Goal: Task Accomplishment & Management: Complete application form

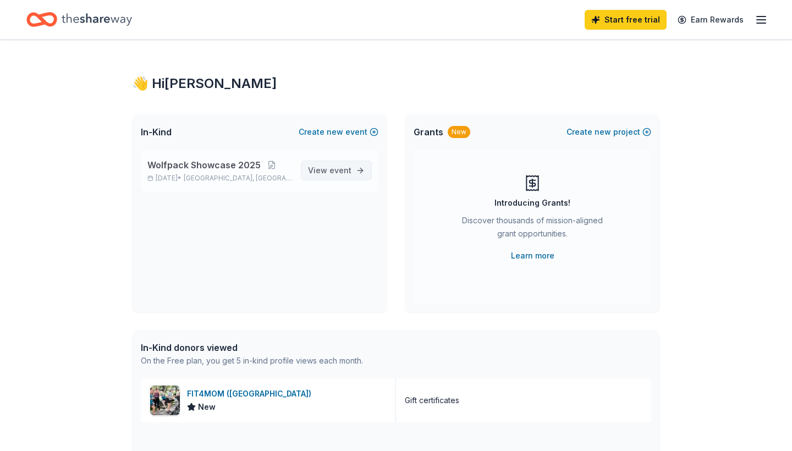
click at [345, 168] on span "event" at bounding box center [341, 170] width 22 height 9
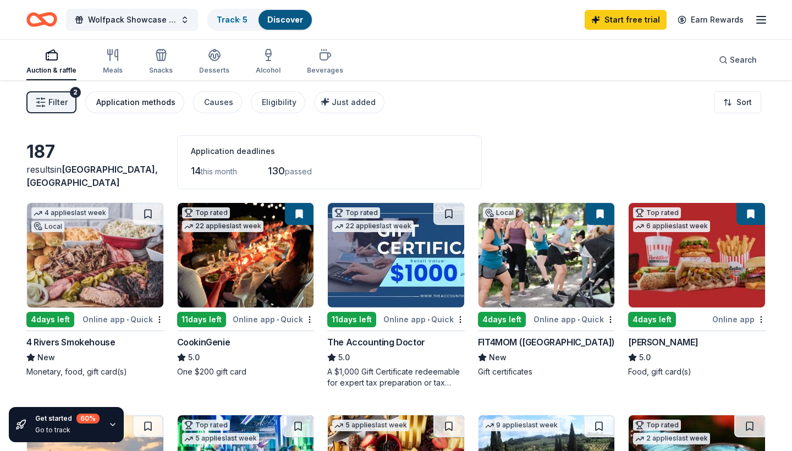
click at [152, 101] on div "Application methods" at bounding box center [135, 102] width 79 height 13
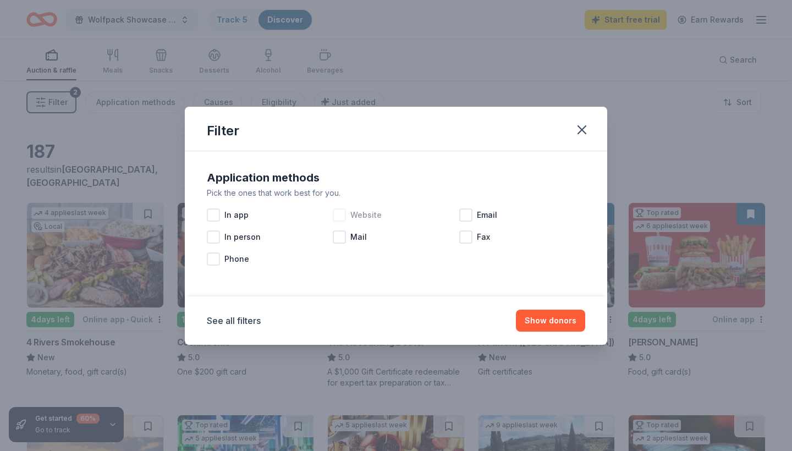
click at [341, 220] on div at bounding box center [339, 215] width 13 height 13
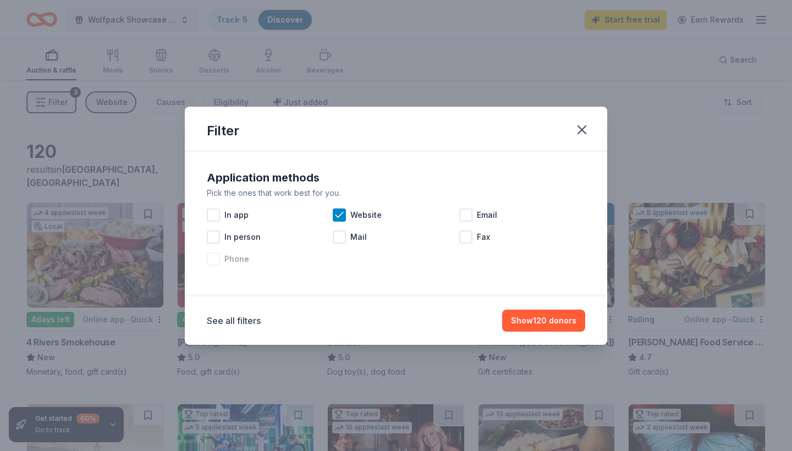
click at [213, 259] on div at bounding box center [213, 259] width 13 height 13
click at [213, 238] on div at bounding box center [213, 237] width 13 height 13
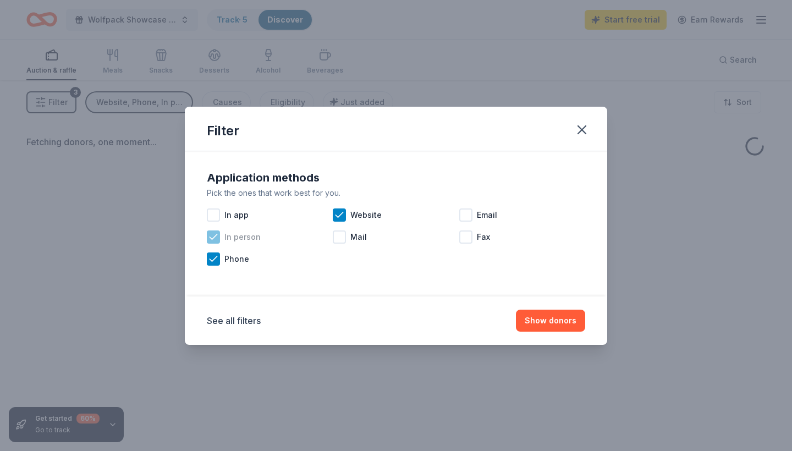
click at [213, 238] on icon at bounding box center [213, 236] width 7 height 5
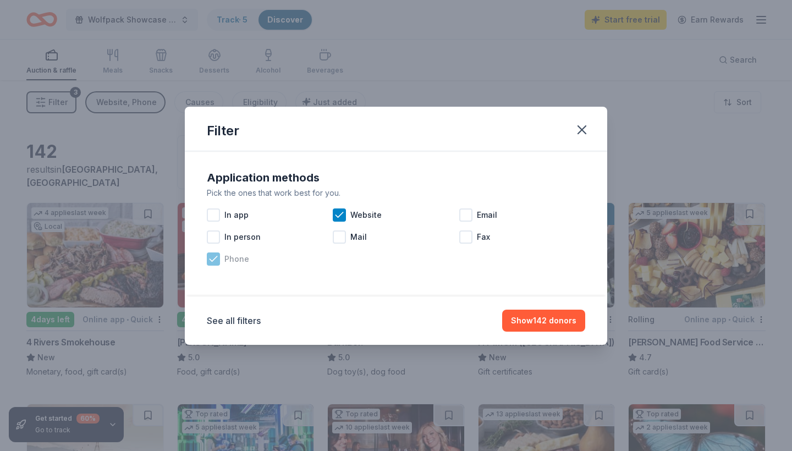
click at [213, 250] on div "Phone" at bounding box center [270, 259] width 126 height 22
click at [334, 215] on icon at bounding box center [339, 215] width 11 height 11
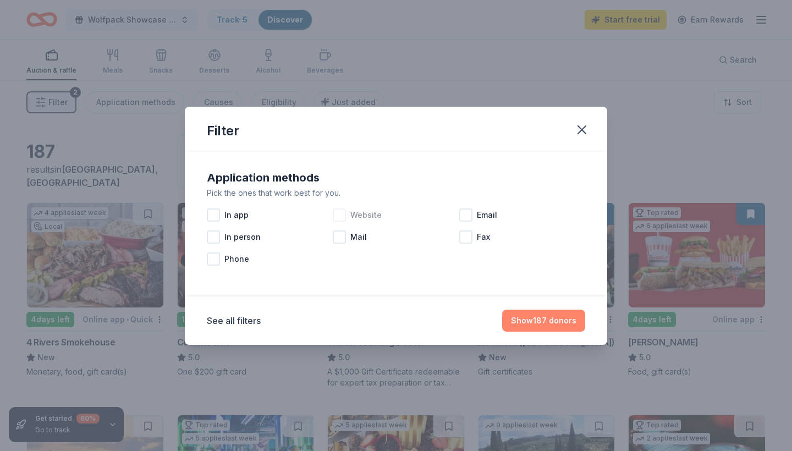
click at [543, 320] on button "Show 187 donors" at bounding box center [543, 321] width 83 height 22
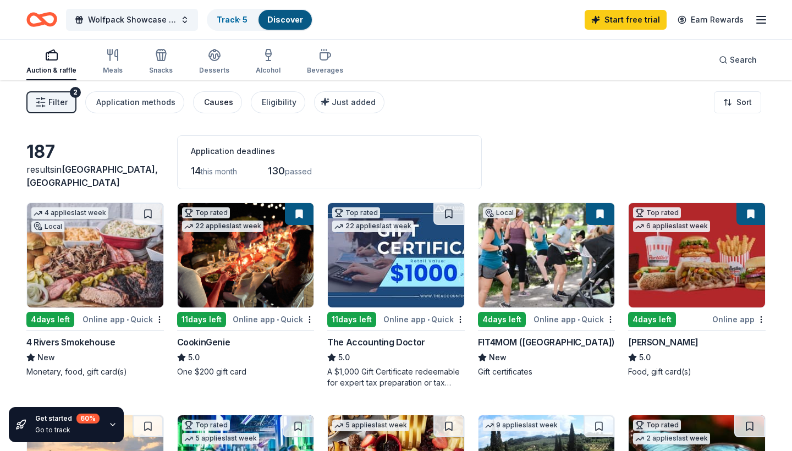
click at [224, 107] on div "Causes" at bounding box center [218, 102] width 29 height 13
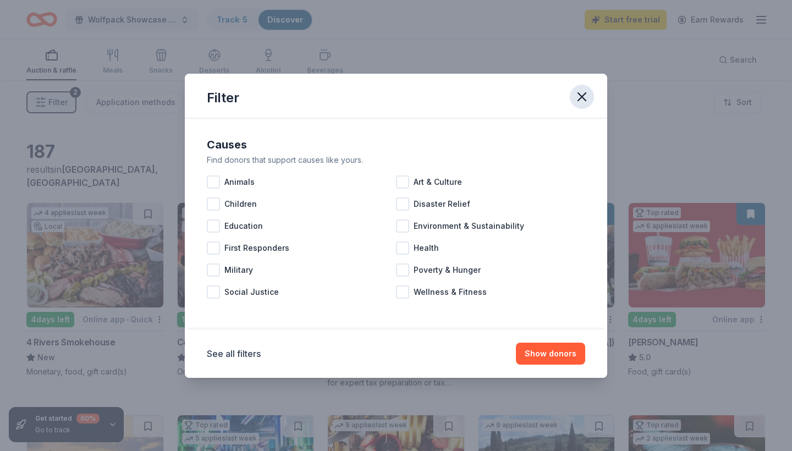
click at [588, 97] on icon "button" at bounding box center [581, 96] width 15 height 15
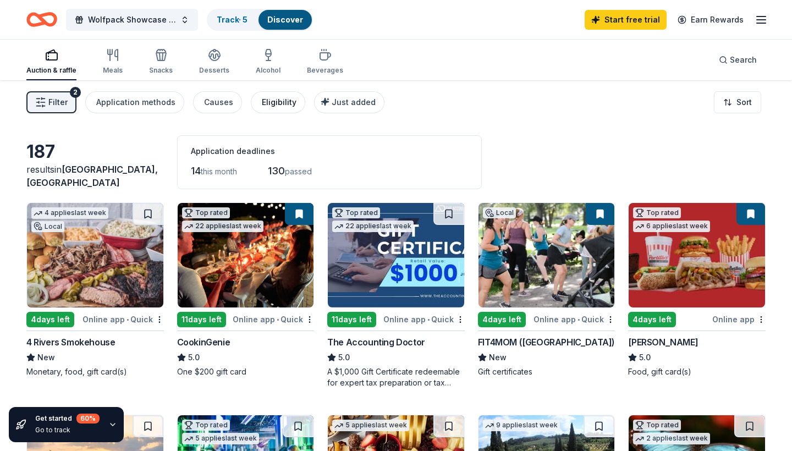
click at [279, 107] on div "Eligibility" at bounding box center [279, 102] width 35 height 13
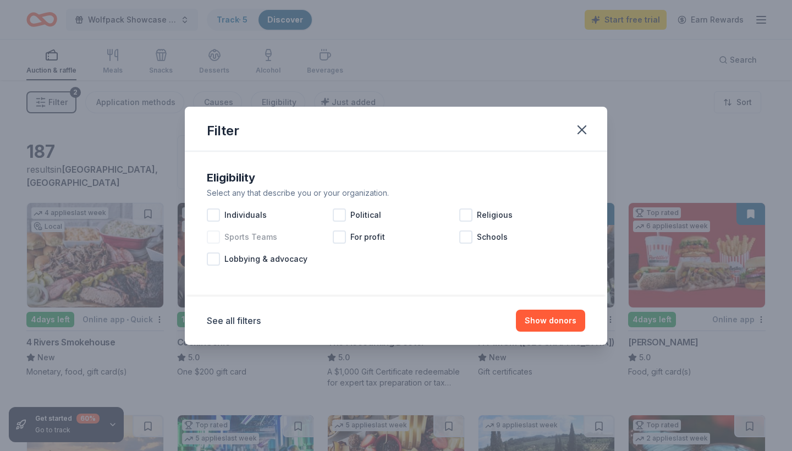
click at [244, 242] on span "Sports Teams" at bounding box center [250, 237] width 53 height 13
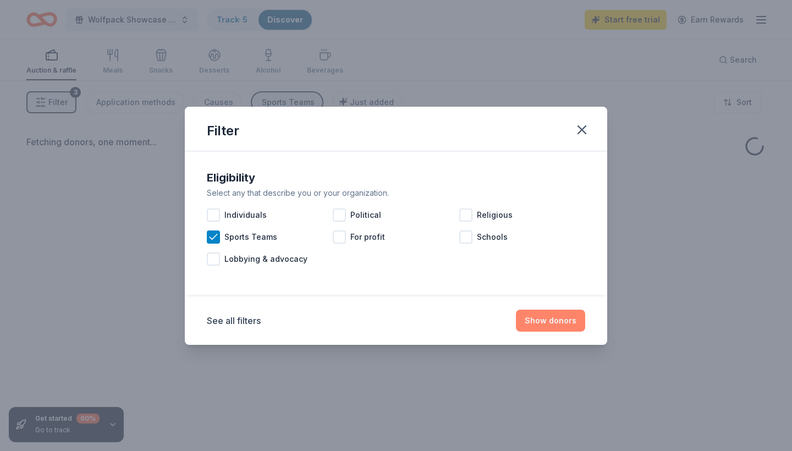
click at [551, 325] on button "Show donors" at bounding box center [550, 321] width 69 height 22
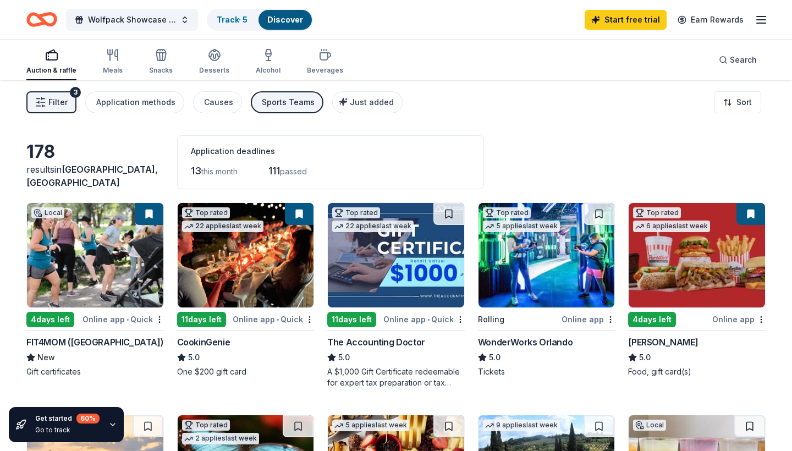
click at [540, 274] on img at bounding box center [547, 255] width 136 height 105
click at [246, 272] on img at bounding box center [246, 255] width 136 height 105
click at [689, 253] on img at bounding box center [697, 255] width 136 height 105
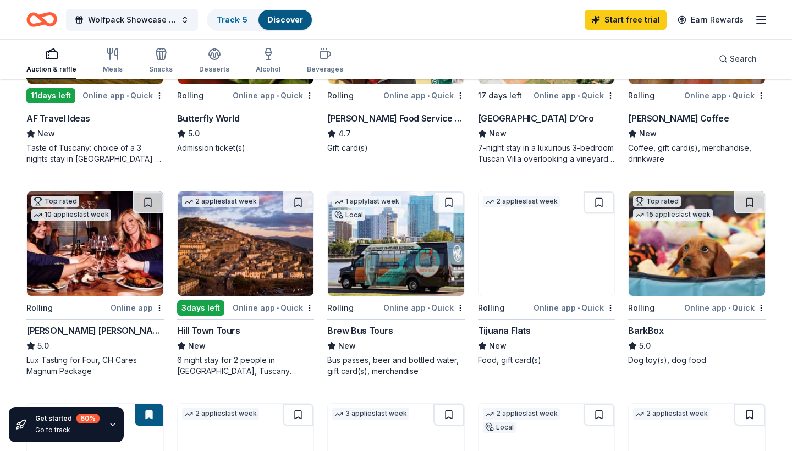
scroll to position [462, 0]
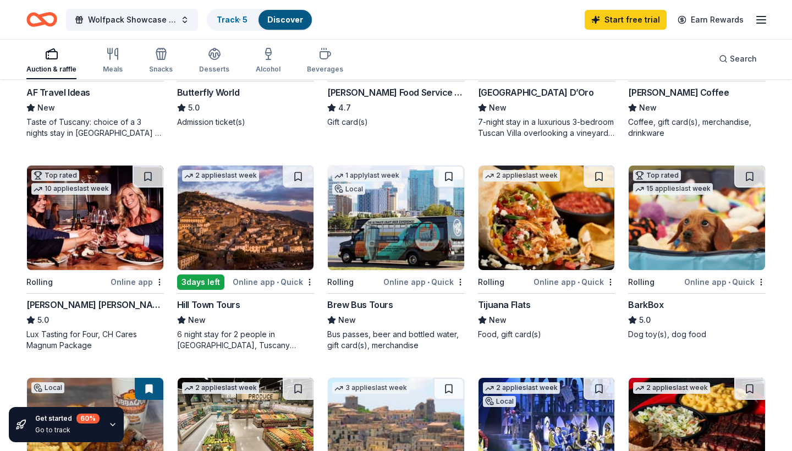
click at [127, 228] on img at bounding box center [95, 218] width 136 height 105
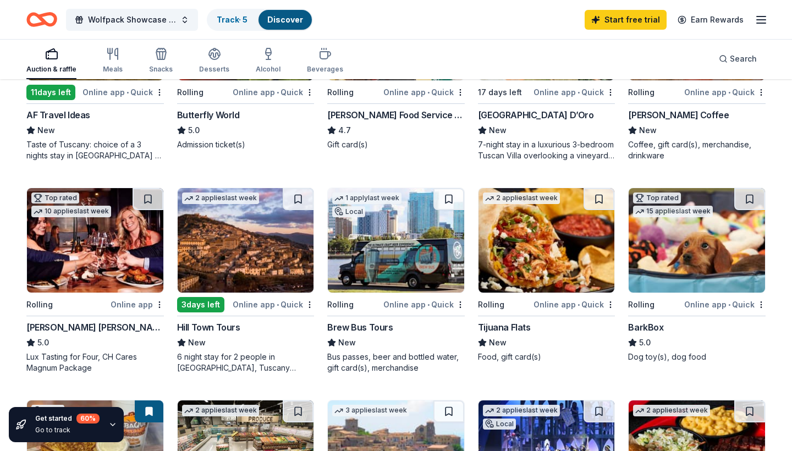
scroll to position [440, 0]
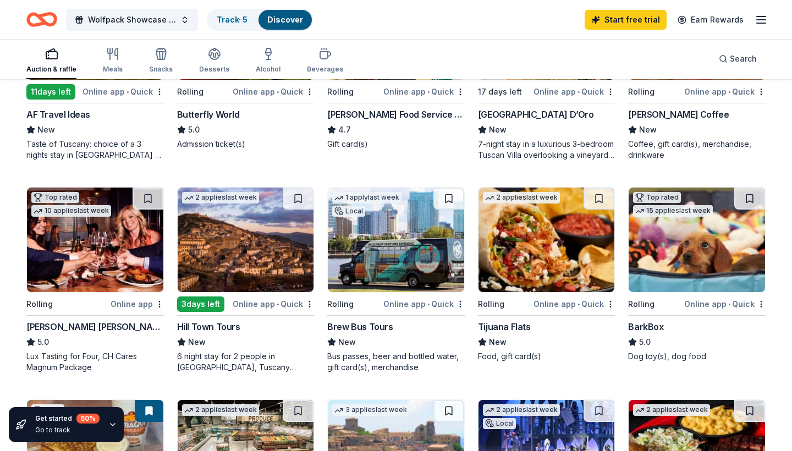
click at [405, 261] on img at bounding box center [396, 240] width 136 height 105
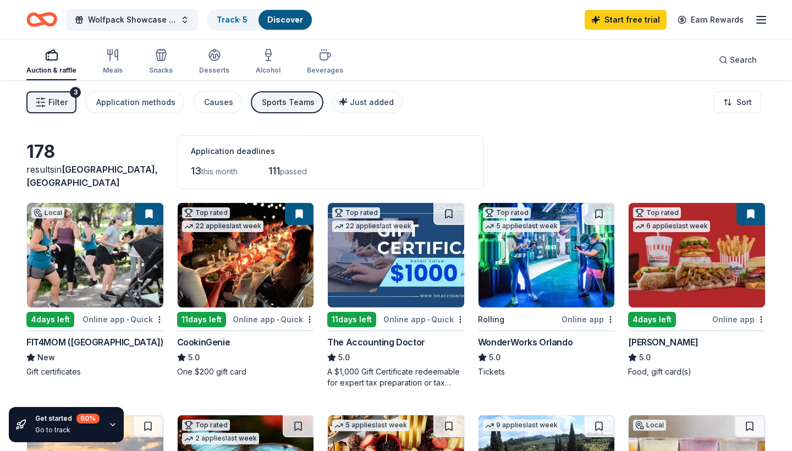
scroll to position [0, 0]
click at [67, 103] on button "Filter 3" at bounding box center [51, 102] width 50 height 22
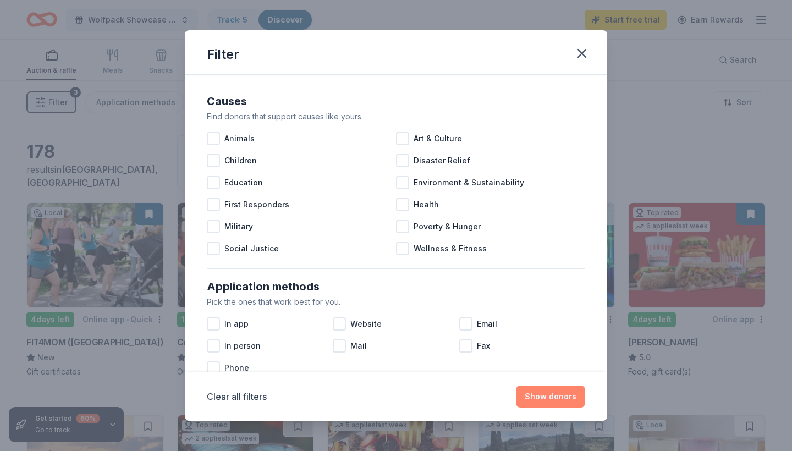
click at [539, 403] on button "Show donors" at bounding box center [550, 397] width 69 height 22
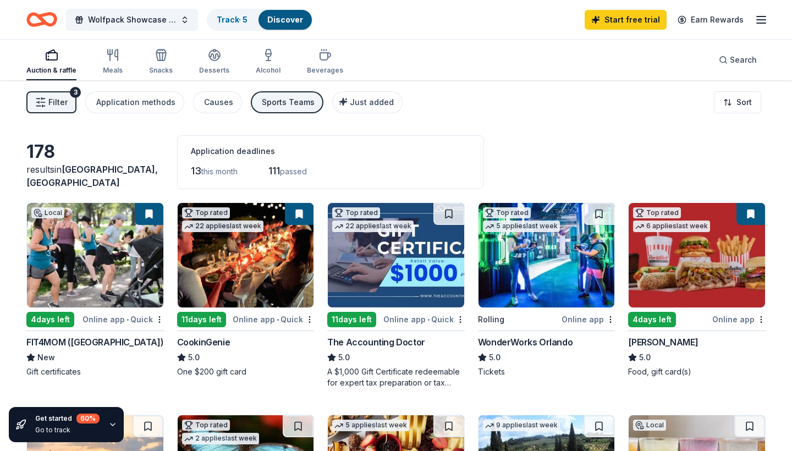
click at [108, 180] on span "Bloomingdale, FL" at bounding box center [92, 176] width 132 height 24
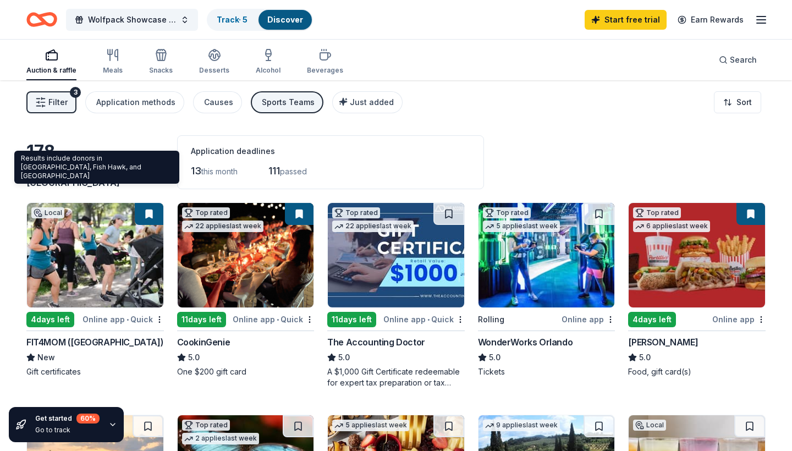
click at [66, 180] on span "Bloomingdale, FL" at bounding box center [92, 176] width 132 height 24
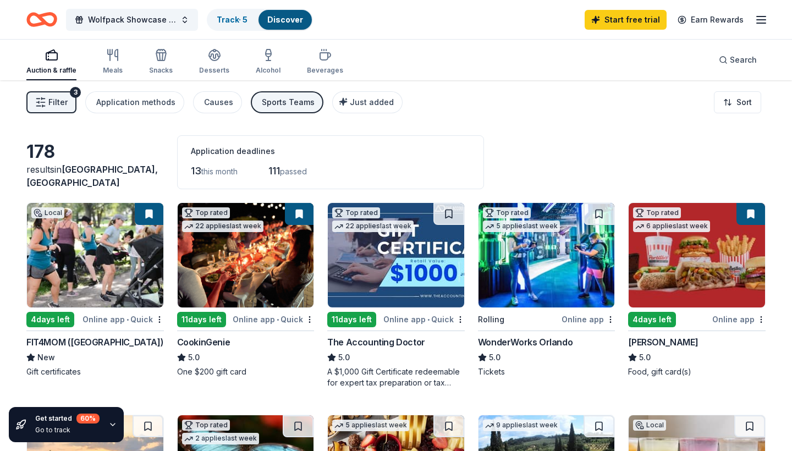
click at [34, 155] on div "178" at bounding box center [95, 152] width 138 height 22
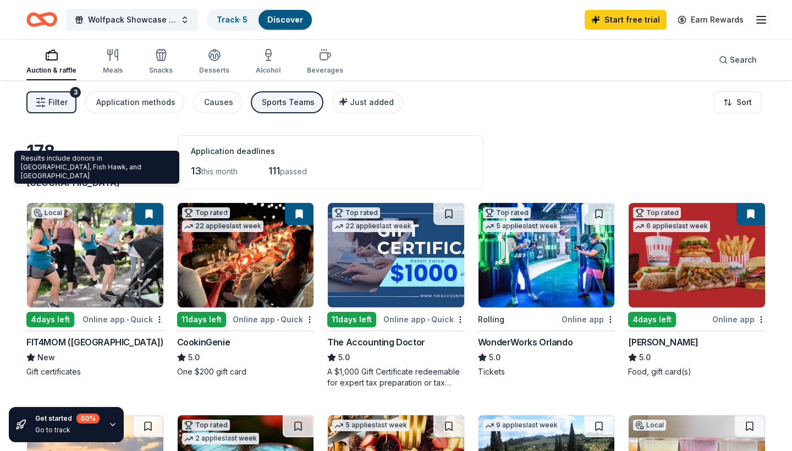
click at [126, 183] on span "Bloomingdale, FL" at bounding box center [92, 176] width 132 height 24
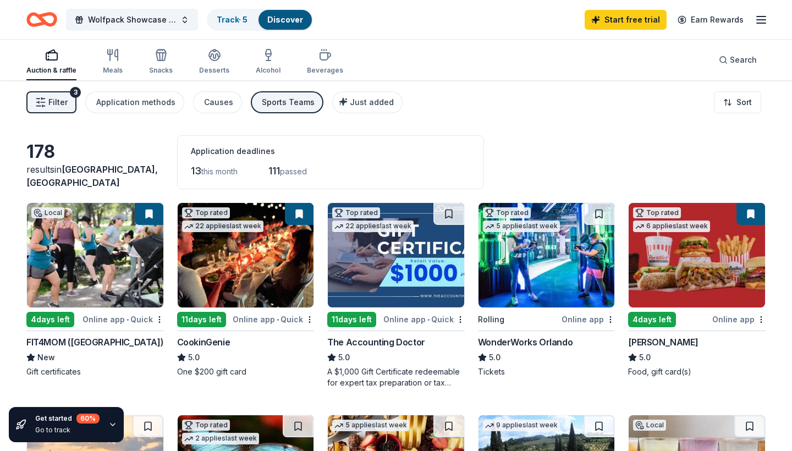
click at [771, 19] on div "Wolfpack Showcase 2025 Track · 5 Discover Start free trial Earn Rewards" at bounding box center [396, 19] width 792 height 39
click at [757, 19] on icon "button" at bounding box center [761, 19] width 13 height 13
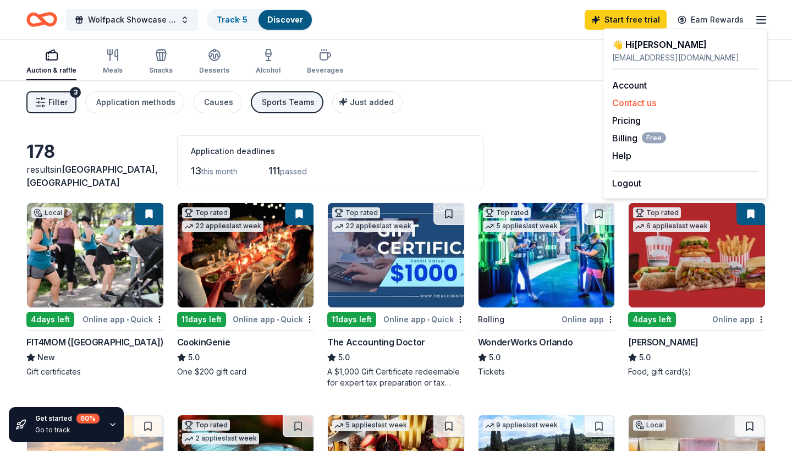
click at [634, 99] on button "Contact us" at bounding box center [634, 102] width 44 height 13
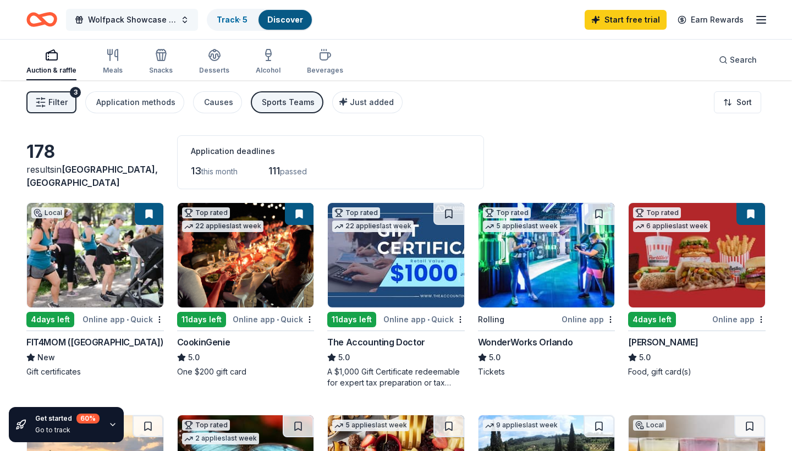
click at [125, 23] on span "Wolfpack Showcase 2025" at bounding box center [132, 19] width 88 height 13
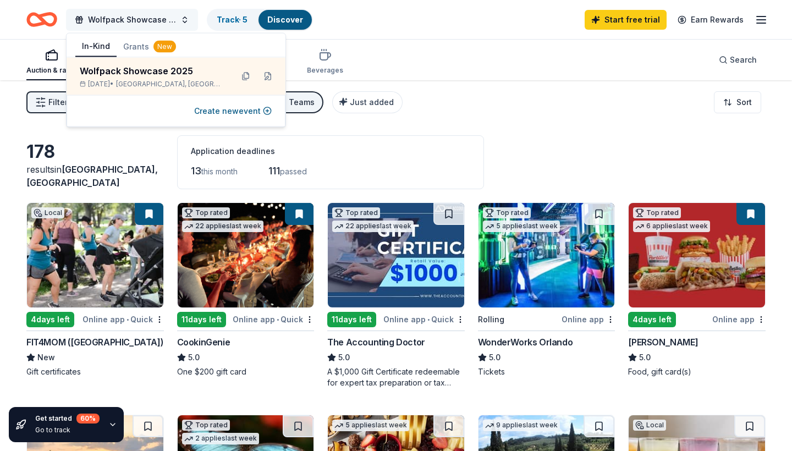
click at [125, 23] on span "Wolfpack Showcase 2025" at bounding box center [132, 19] width 88 height 13
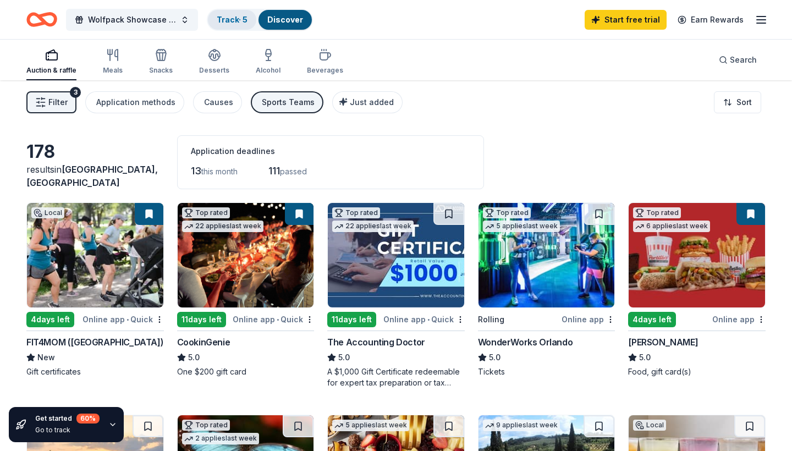
click at [233, 18] on link "Track · 5" at bounding box center [232, 19] width 31 height 9
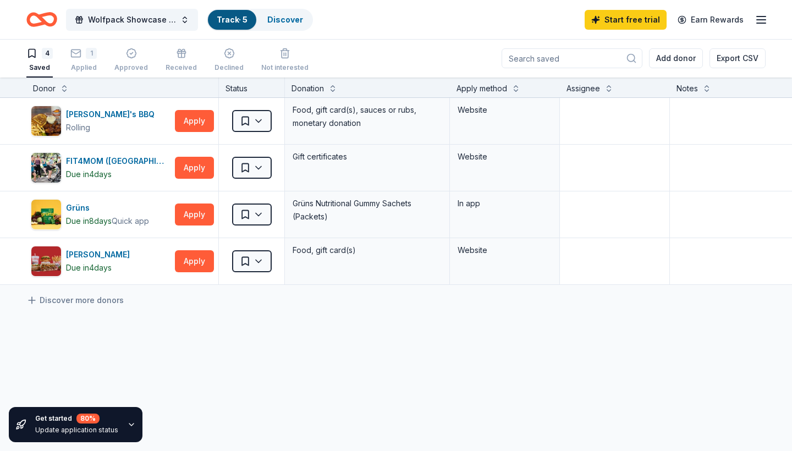
scroll to position [1, 0]
click at [284, 21] on link "Discover" at bounding box center [285, 19] width 36 height 9
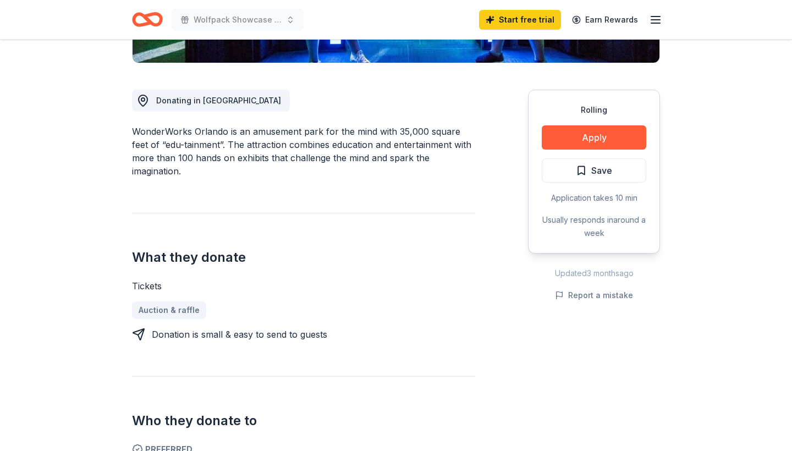
scroll to position [269, 0]
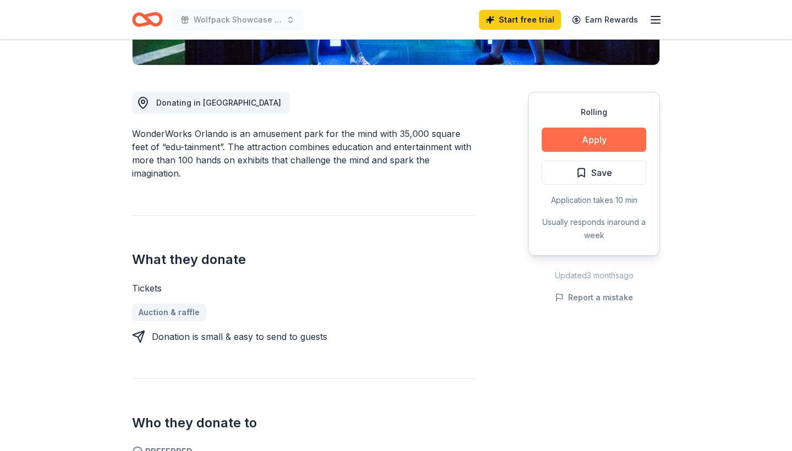
click at [595, 132] on button "Apply" at bounding box center [594, 140] width 105 height 24
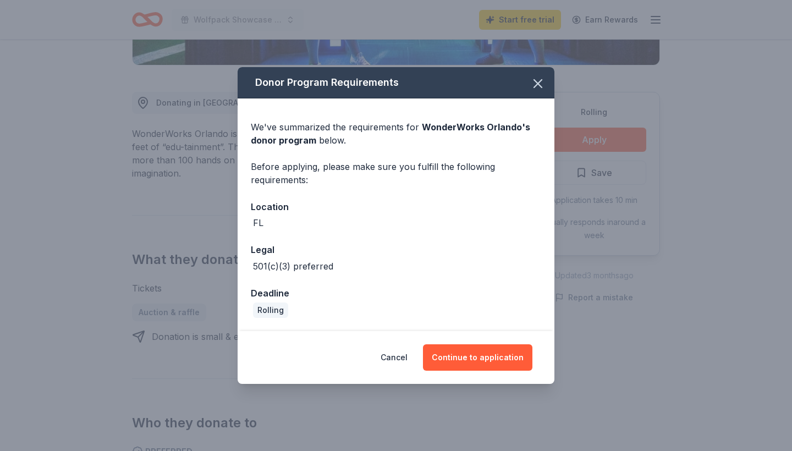
click at [453, 342] on div "Cancel Continue to application" at bounding box center [396, 357] width 317 height 53
click at [447, 355] on button "Continue to application" at bounding box center [477, 357] width 109 height 26
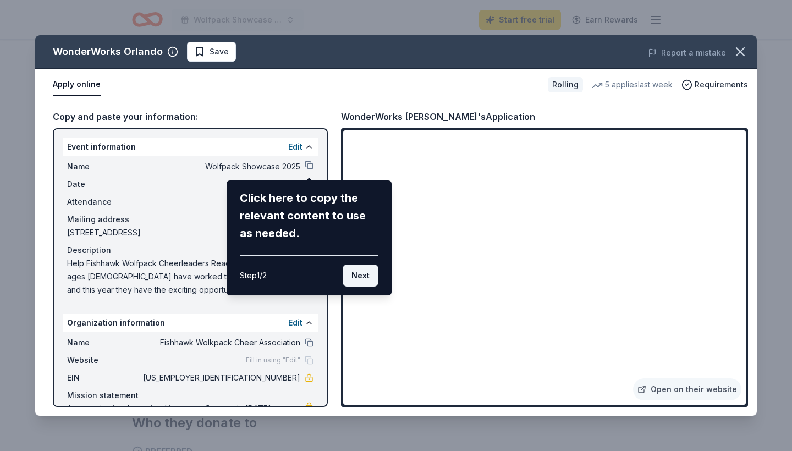
click at [367, 276] on button "Next" at bounding box center [361, 276] width 36 height 22
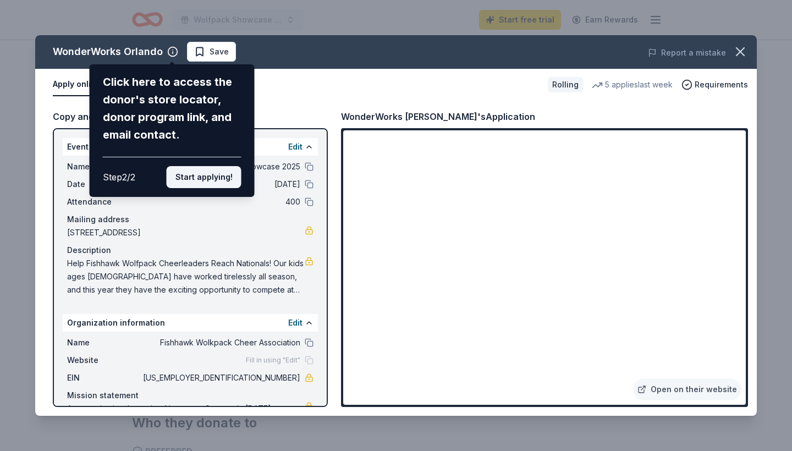
click at [226, 166] on button "Start applying!" at bounding box center [204, 177] width 75 height 22
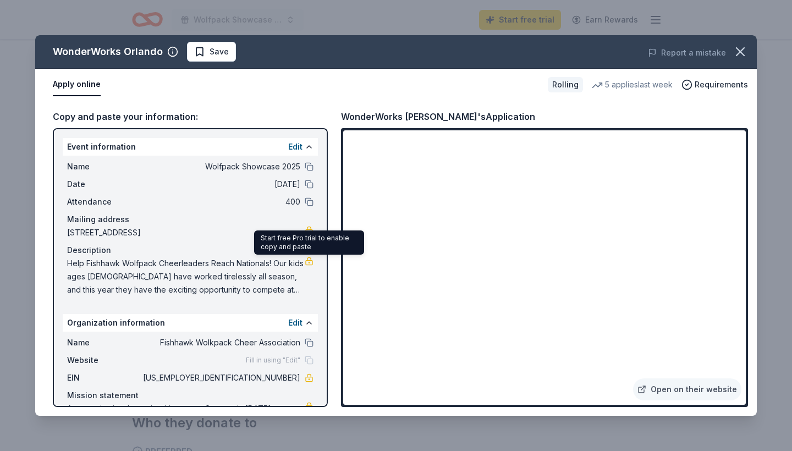
click at [309, 262] on link at bounding box center [309, 261] width 9 height 9
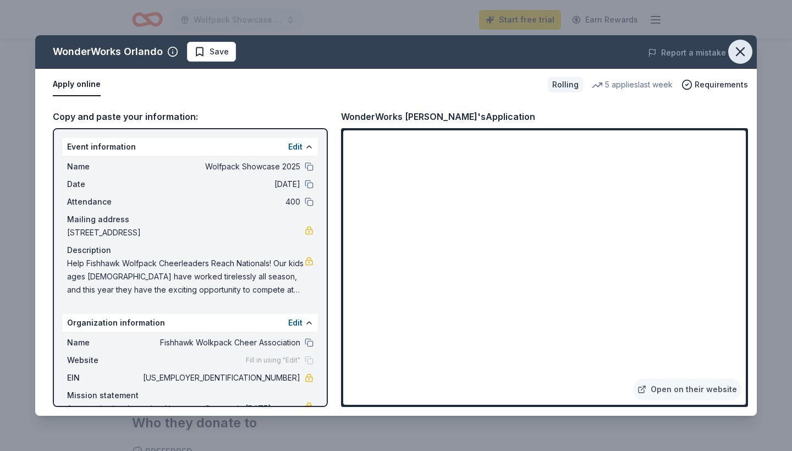
click at [742, 56] on icon "button" at bounding box center [740, 51] width 15 height 15
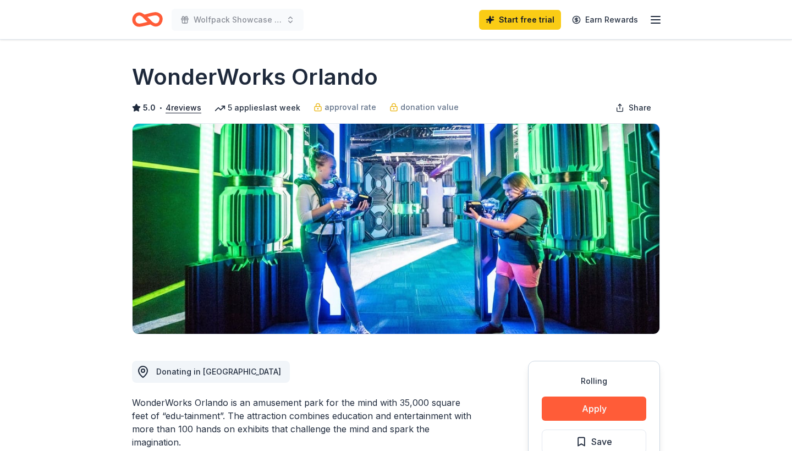
scroll to position [0, 0]
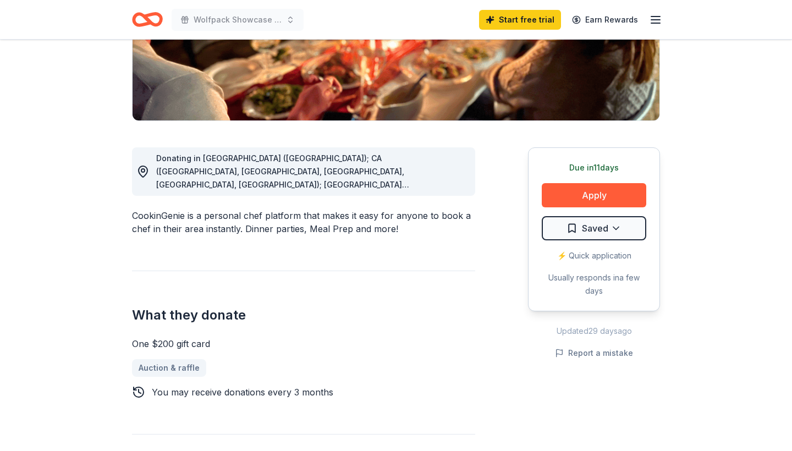
scroll to position [216, 0]
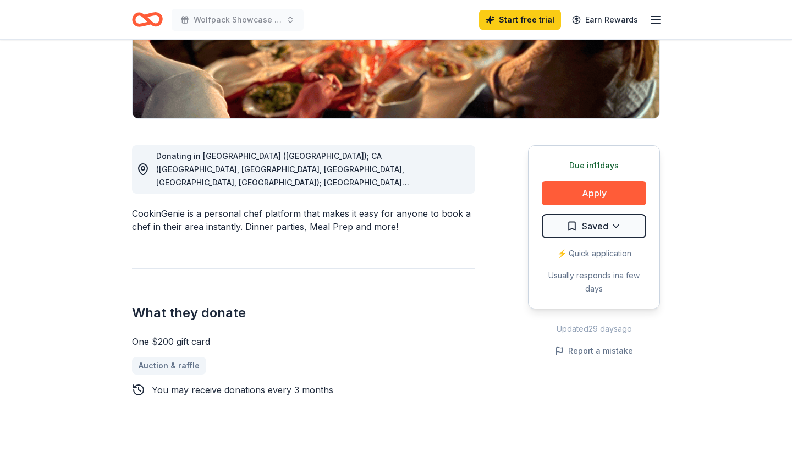
click at [409, 184] on span "Donating in [GEOGRAPHIC_DATA] ([GEOGRAPHIC_DATA]); CA ([GEOGRAPHIC_DATA], [GEOG…" at bounding box center [302, 287] width 292 height 273
click at [450, 189] on div "Donating in [GEOGRAPHIC_DATA] ([GEOGRAPHIC_DATA]); CA ([GEOGRAPHIC_DATA], [GEOG…" at bounding box center [311, 170] width 310 height 40
click at [442, 185] on div "Donating in [GEOGRAPHIC_DATA] ([GEOGRAPHIC_DATA]); CA ([GEOGRAPHIC_DATA], [GEOG…" at bounding box center [311, 170] width 310 height 40
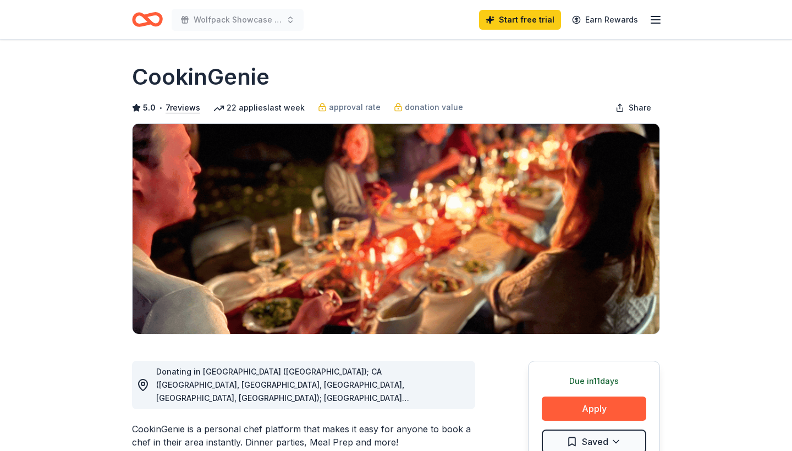
scroll to position [0, 0]
click at [563, 405] on button "Apply" at bounding box center [594, 409] width 105 height 24
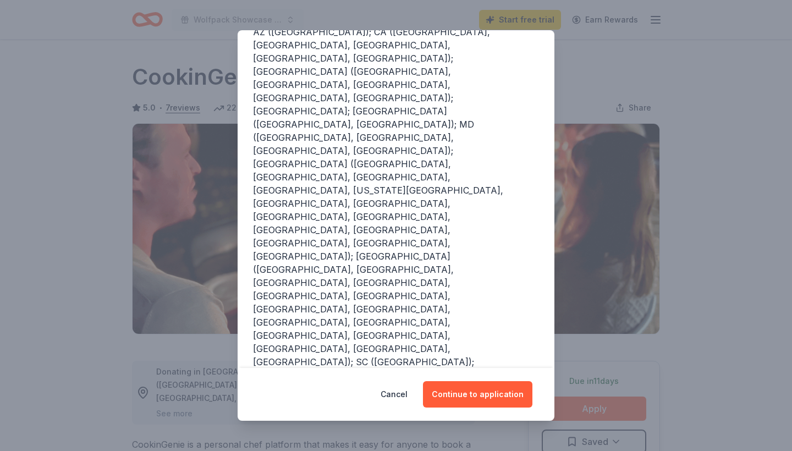
scroll to position [154, 0]
click at [485, 392] on button "Continue to application" at bounding box center [477, 394] width 109 height 26
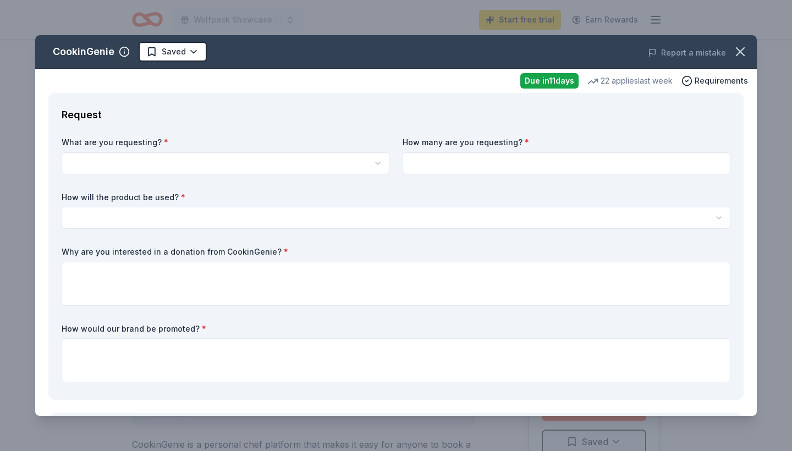
click at [261, 168] on html "Wolfpack Showcase 2025 Start free trial Earn Rewards Due [DATE] Share CookinGen…" at bounding box center [396, 225] width 792 height 451
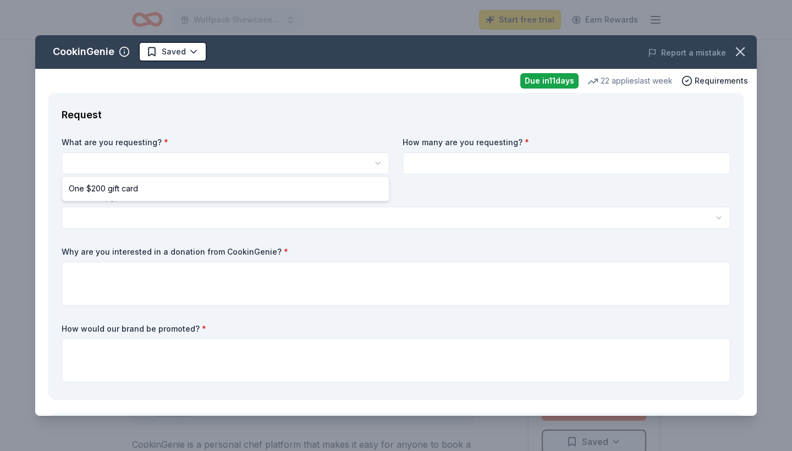
select select "One $200 gift card"
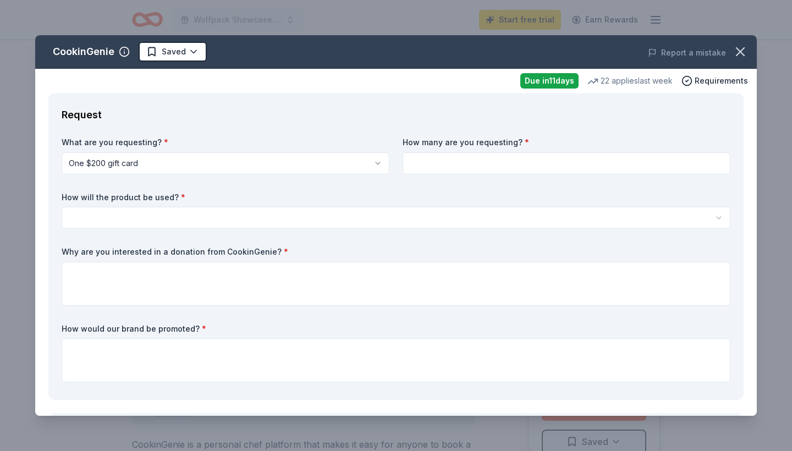
click at [430, 158] on input at bounding box center [567, 163] width 328 height 22
type input "1"
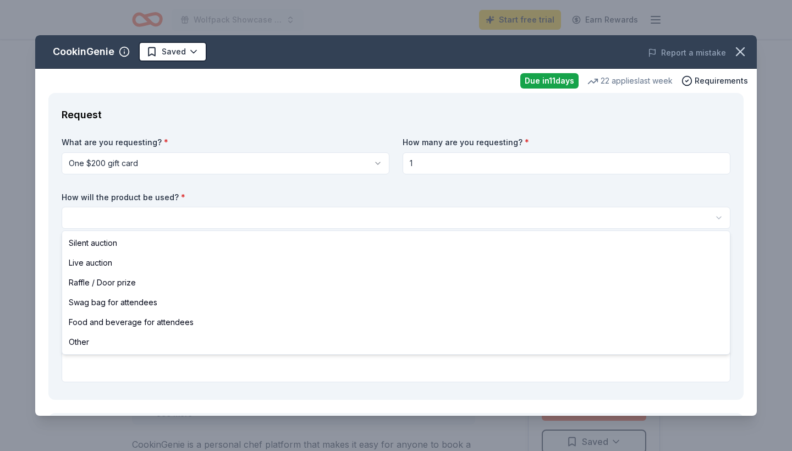
click at [330, 212] on html "Wolfpack Showcase 2025 Start free trial Earn Rewards Due [DATE] Share CookinGen…" at bounding box center [396, 225] width 792 height 451
select select "silentAuction"
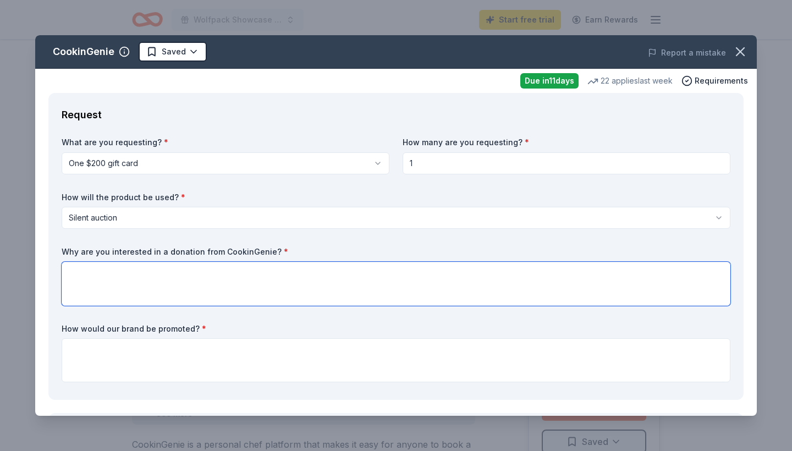
click at [256, 280] on textarea at bounding box center [396, 284] width 669 height 44
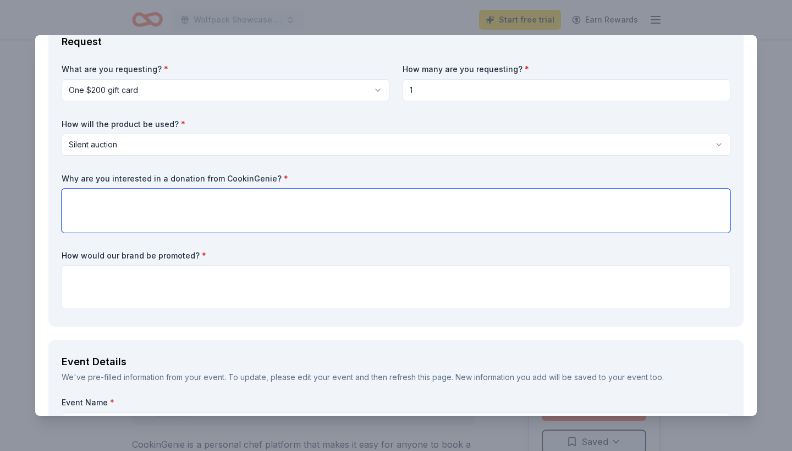
scroll to position [74, 0]
paste textarea "Our program will be hosting our Annual Showcase at Newsome High, where athletes…"
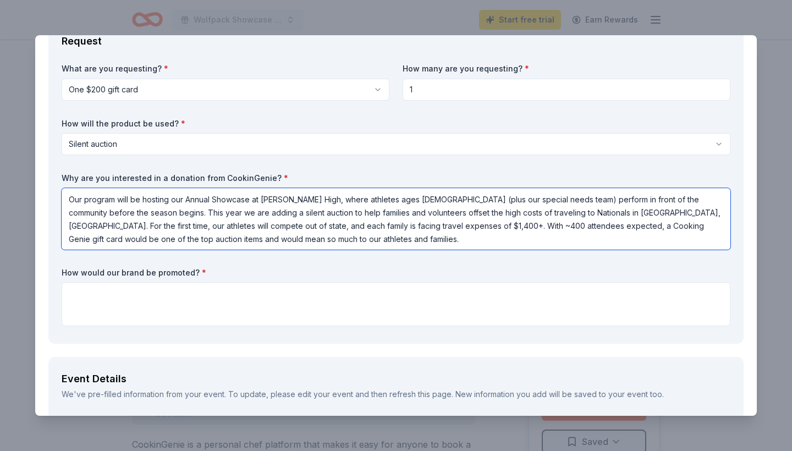
click at [430, 196] on textarea "Our program will be hosting our Annual Showcase at Newsome High, where athletes…" at bounding box center [396, 219] width 669 height 62
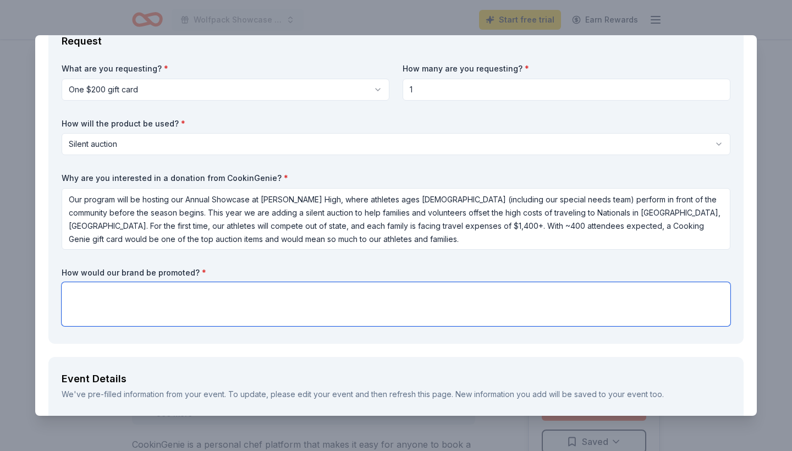
click at [291, 298] on textarea at bounding box center [396, 304] width 669 height 44
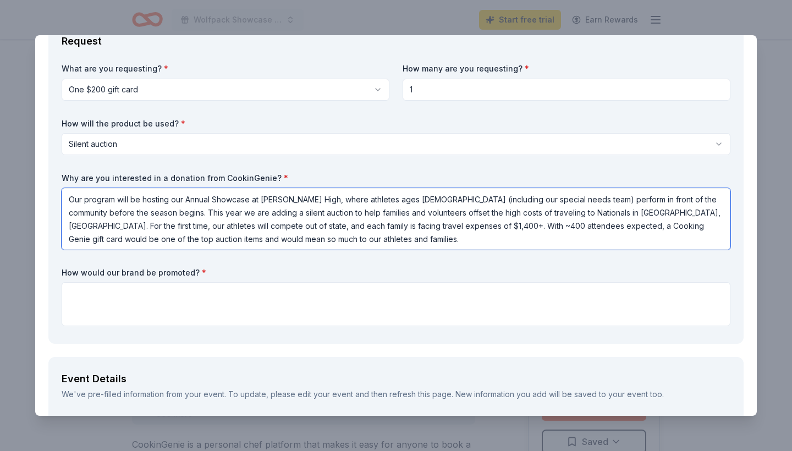
click at [516, 225] on textarea "Our program will be hosting our Annual Showcase at Newsome High, where athletes…" at bounding box center [396, 219] width 669 height 62
type textarea "Our program will be hosting our Annual Showcase at Newsome High, where athletes…"
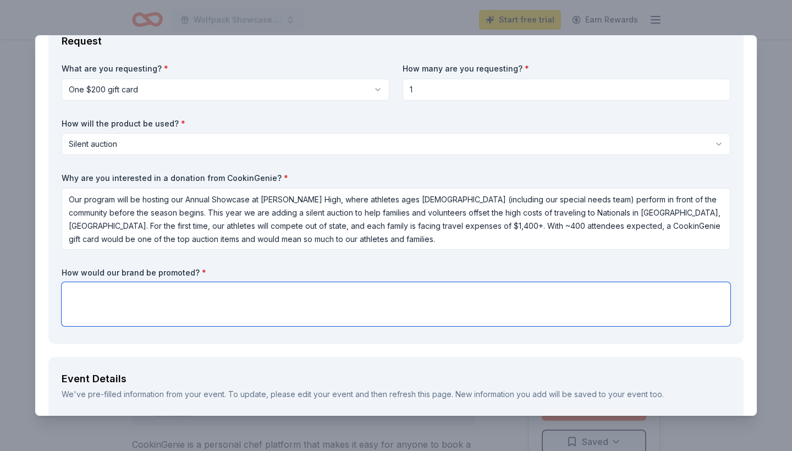
click at [308, 310] on textarea at bounding box center [396, 304] width 669 height 44
paste textarea "Your brand will be highlighted throughout our Showcase and silent auction in se…"
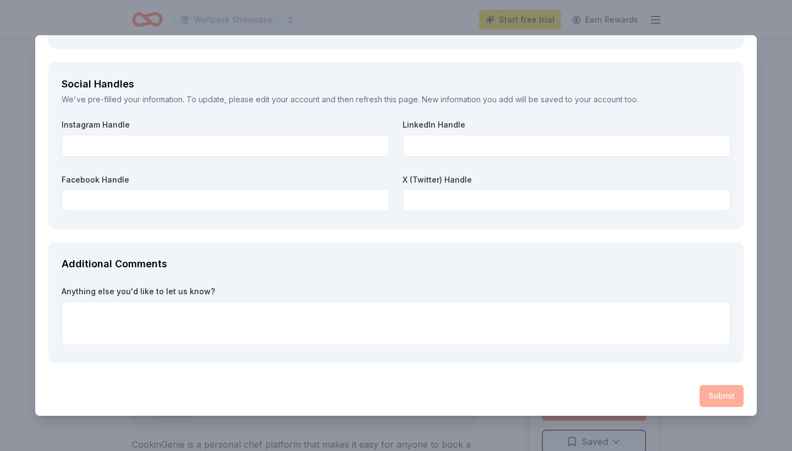
scroll to position [1343, 0]
click at [730, 391] on div "Submit" at bounding box center [396, 398] width 696 height 22
click at [713, 396] on div "Submit" at bounding box center [396, 398] width 696 height 22
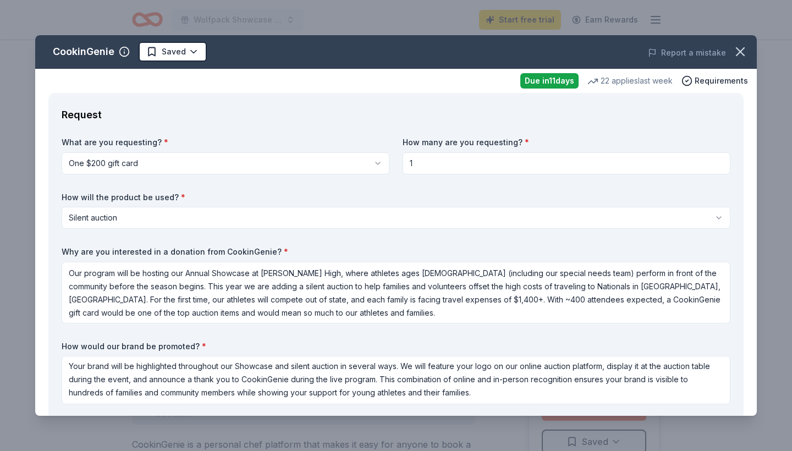
scroll to position [0, 0]
click at [527, 165] on input "1" at bounding box center [567, 163] width 328 height 22
click at [362, 167] on html "Wolfpack Showcase 2025 Start free trial Earn Rewards Due in 11 days Share Cooki…" at bounding box center [396, 225] width 792 height 451
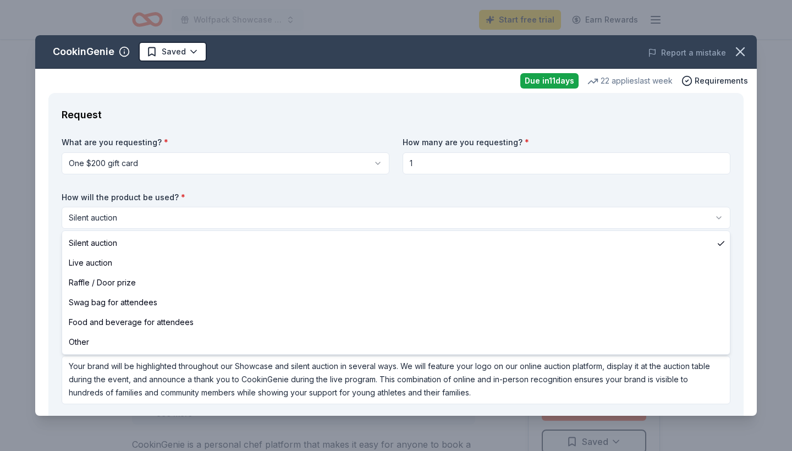
click at [357, 215] on html "Wolfpack Showcase 2025 Start free trial Earn Rewards Due in 11 days Share Cooki…" at bounding box center [396, 225] width 792 height 451
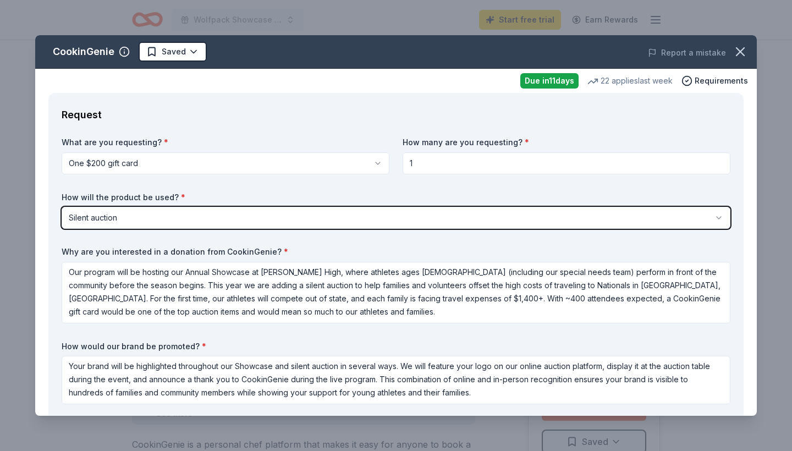
scroll to position [1, 0]
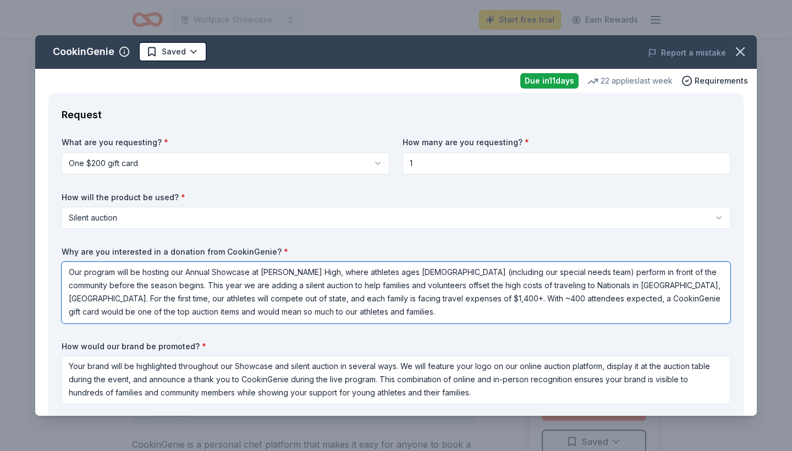
click at [342, 283] on textarea "Our program will be hosting our Annual Showcase at Newsome High, where athletes…" at bounding box center [396, 293] width 669 height 62
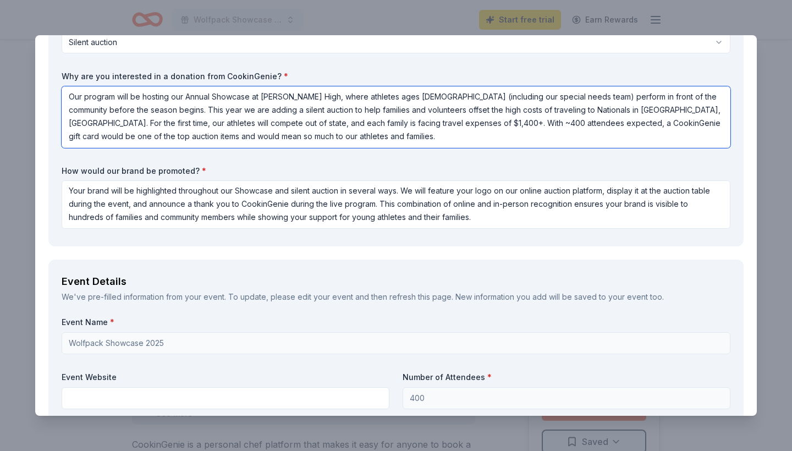
scroll to position [161, 0]
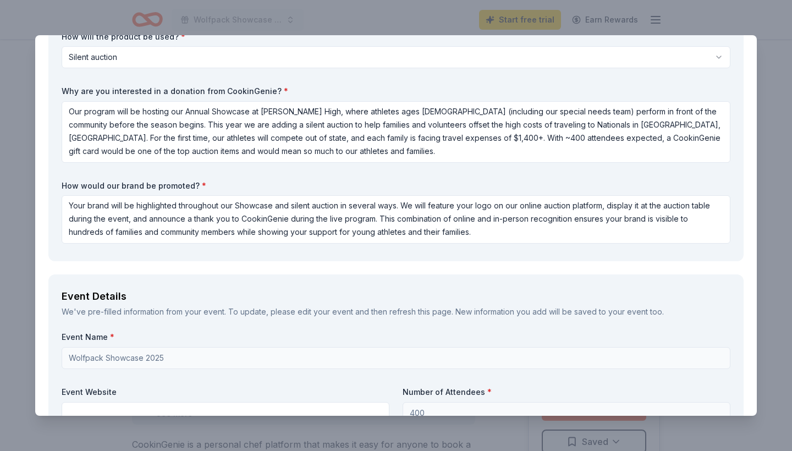
click at [332, 247] on div "Request What are you requesting? * One $200 gift card One $200 gift card How ma…" at bounding box center [396, 96] width 696 height 329
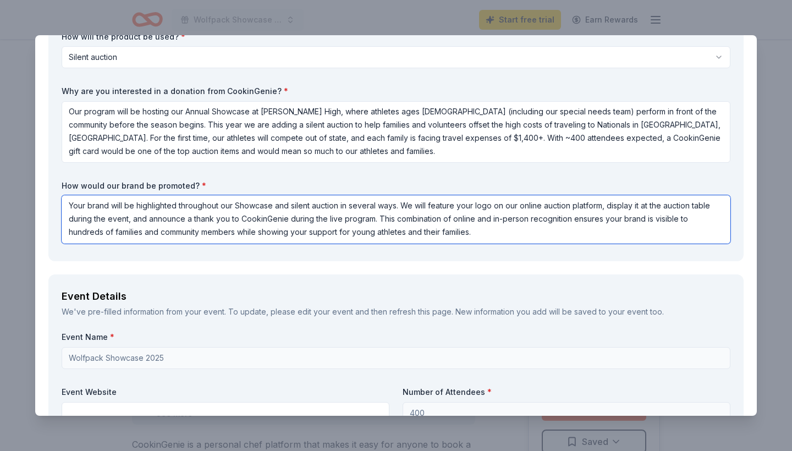
click at [332, 220] on textarea "Your brand will be highlighted throughout our Showcase and silent auction in se…" at bounding box center [396, 219] width 669 height 48
click at [448, 234] on textarea "Your brand will be highlighted throughout our Showcase and silent auction in se…" at bounding box center [396, 219] width 669 height 48
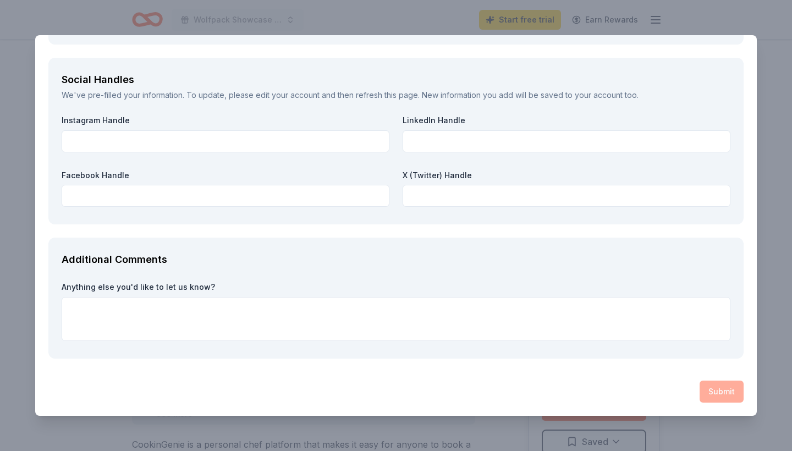
scroll to position [1343, 0]
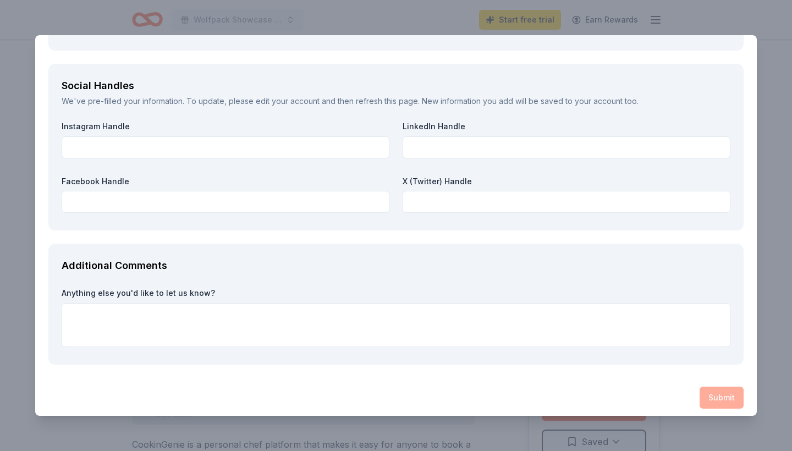
type textarea "Your brand will be highlighted throughout our Showcase and silent auction in se…"
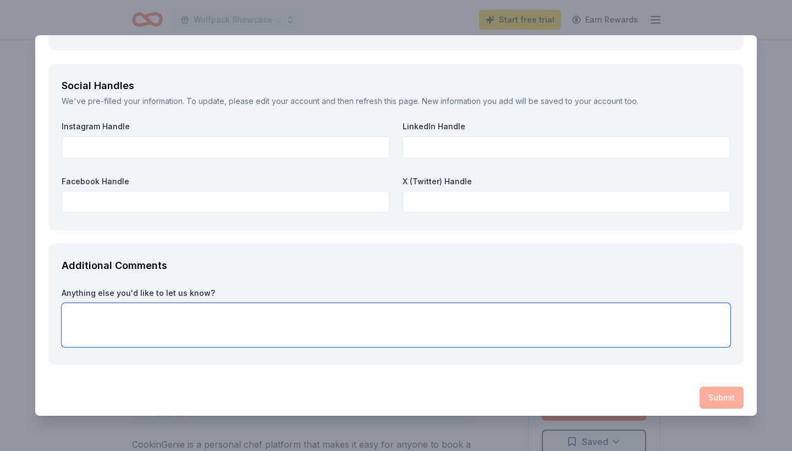
click at [577, 309] on textarea at bounding box center [396, 325] width 669 height 44
type textarea "n"
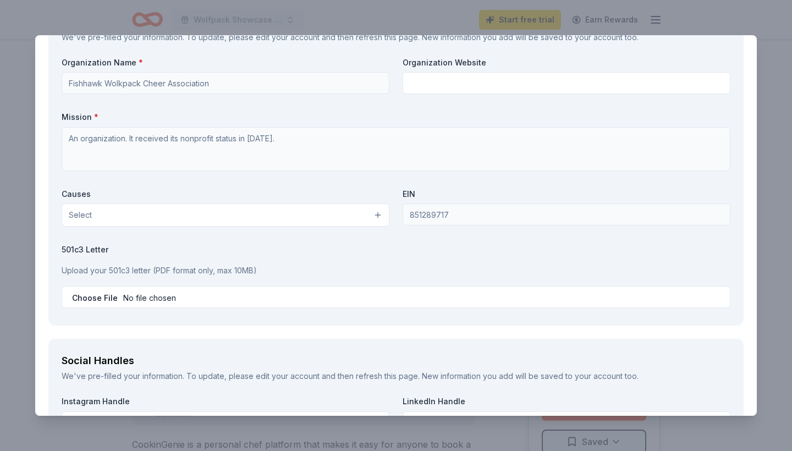
scroll to position [1055, 0]
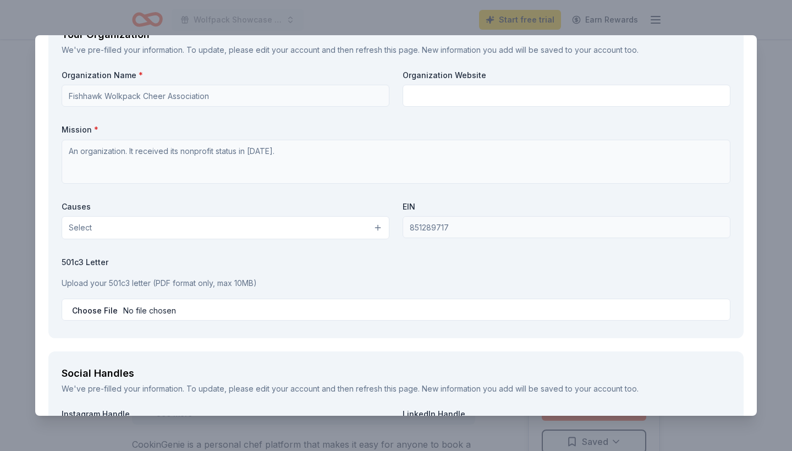
click at [92, 308] on input "file" at bounding box center [396, 310] width 669 height 22
type input "C:\fakepath\FWCA tax exempt 2030.pdf"
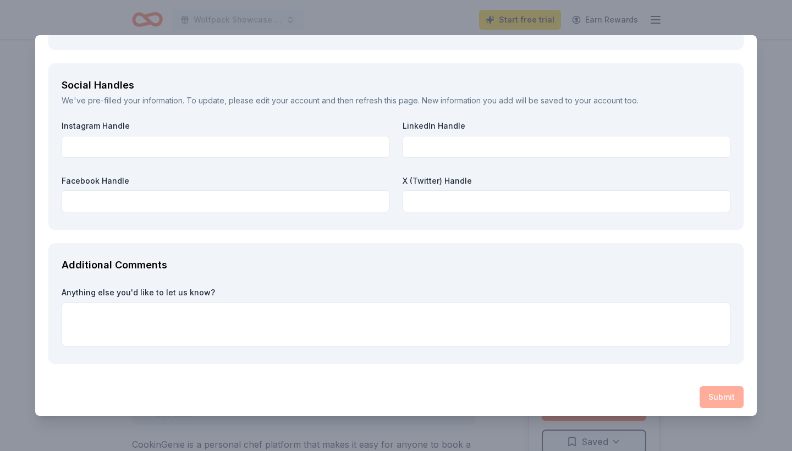
scroll to position [1343, 0]
click at [729, 396] on div "Submit" at bounding box center [396, 398] width 696 height 22
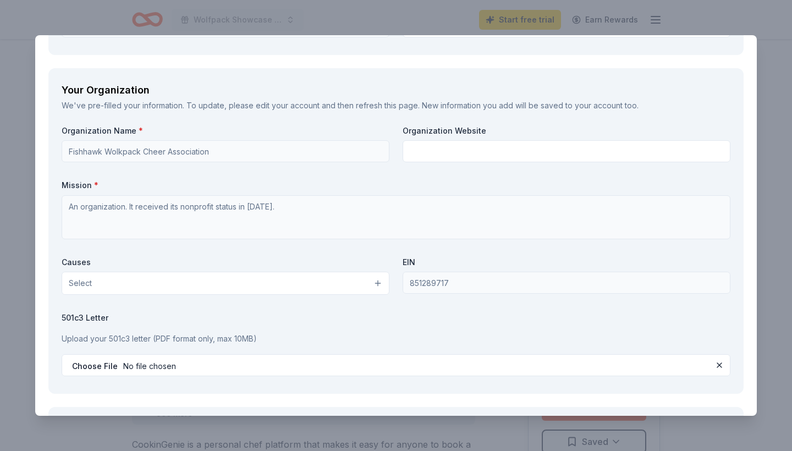
scroll to position [979, 0]
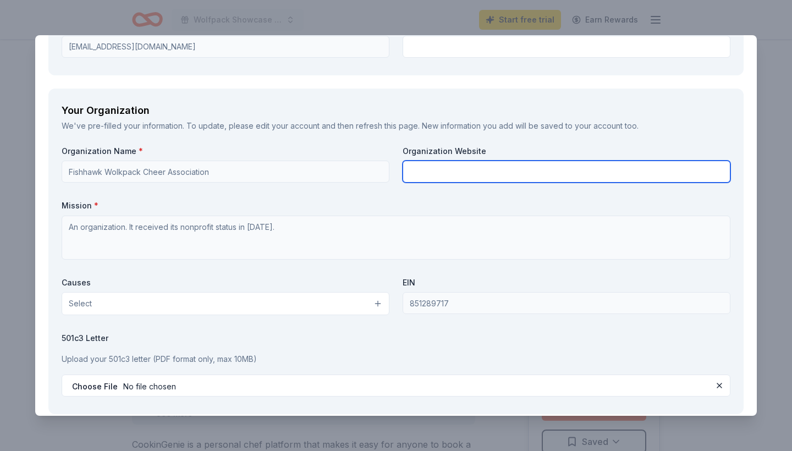
paste input "[URL][DOMAIN_NAME]"
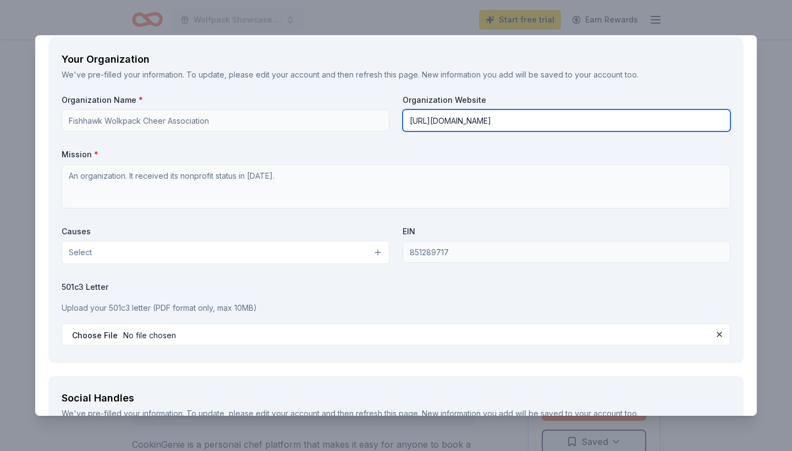
scroll to position [1034, 0]
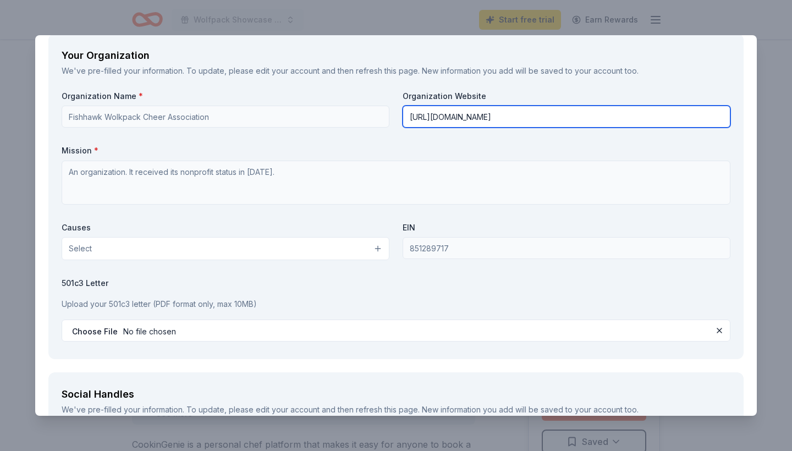
type input "[URL][DOMAIN_NAME]"
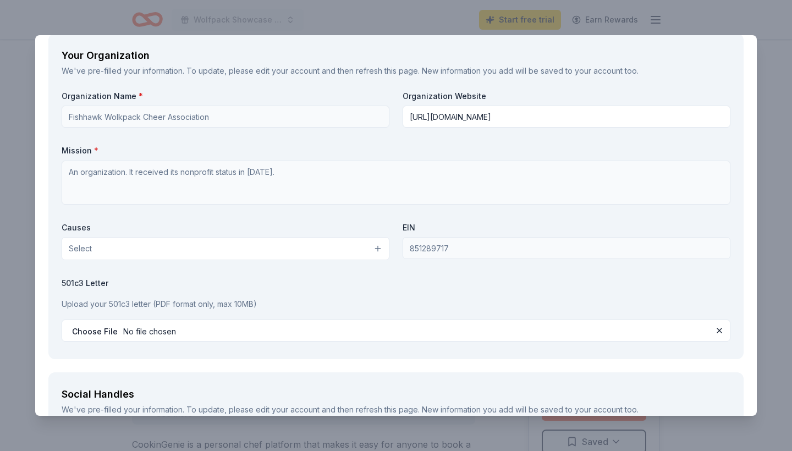
click at [327, 248] on button "Select" at bounding box center [226, 248] width 328 height 23
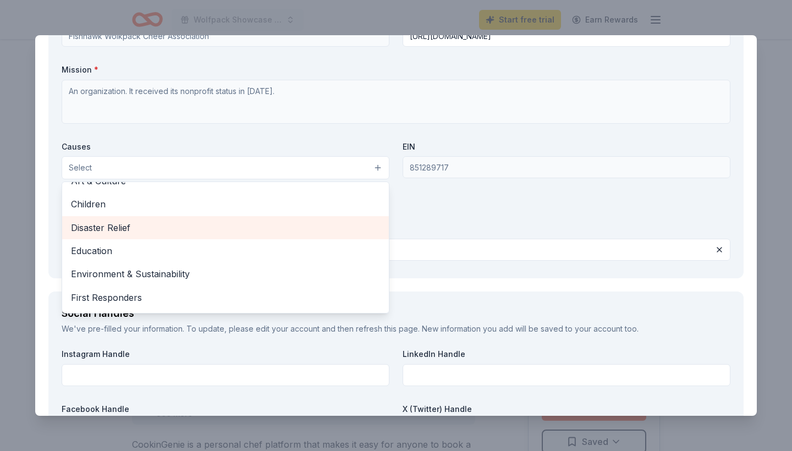
scroll to position [36, 0]
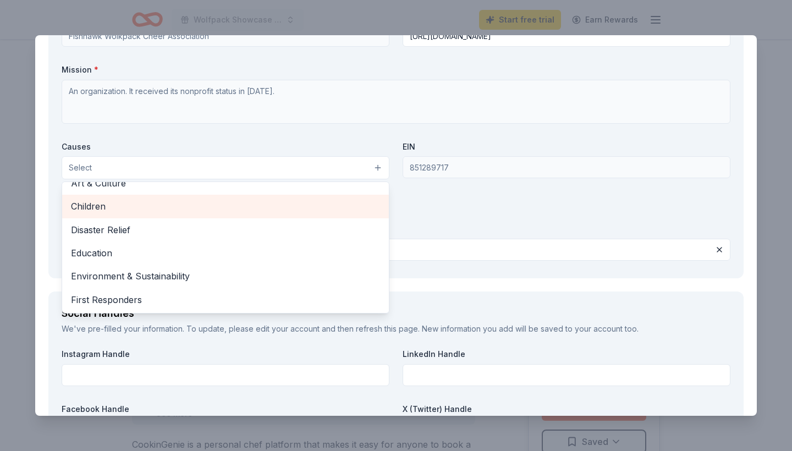
click at [222, 199] on span "Children" at bounding box center [225, 206] width 309 height 14
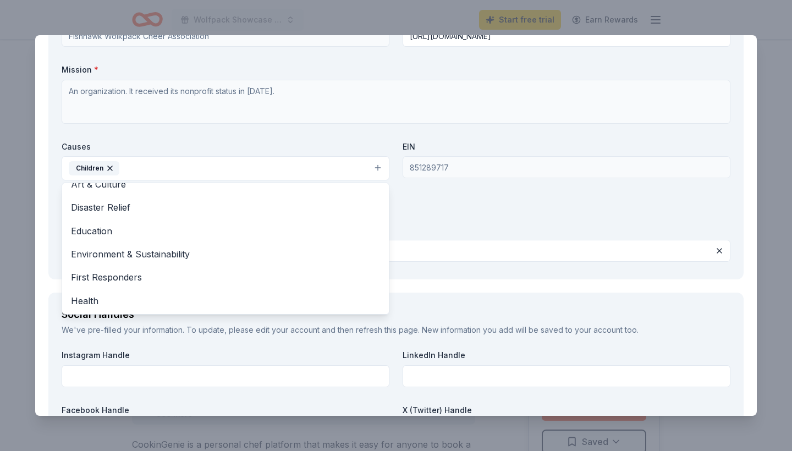
click at [398, 215] on div "Organization Name * Fishhawk Wolkpack Cheer Association Organization Website ht…" at bounding box center [396, 138] width 669 height 256
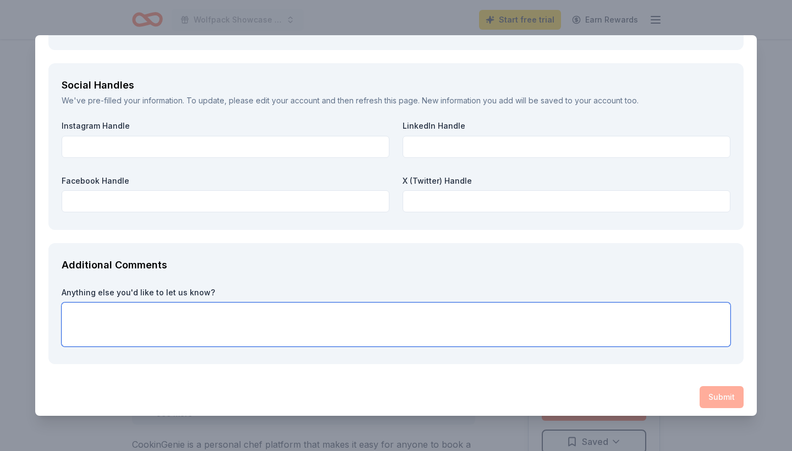
scroll to position [1344, 0]
click at [316, 330] on textarea at bounding box center [396, 325] width 669 height 44
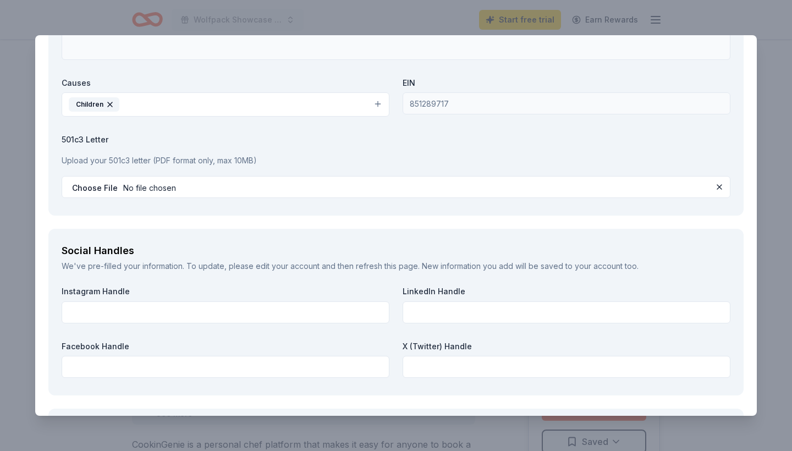
scroll to position [1202, 0]
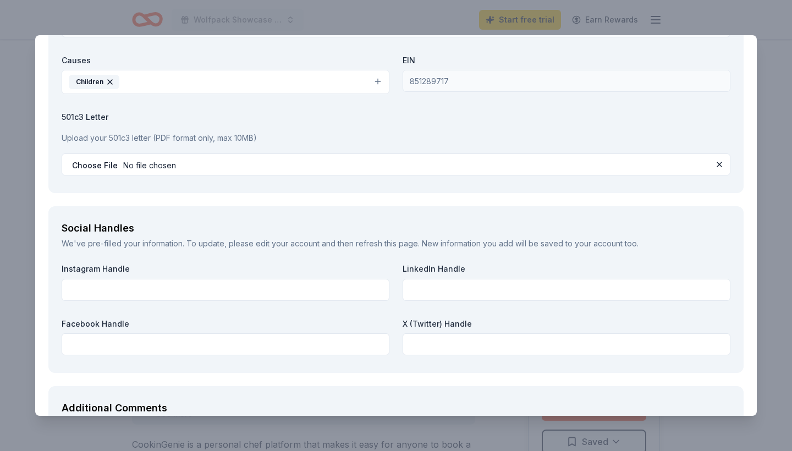
type textarea "Thank you!"
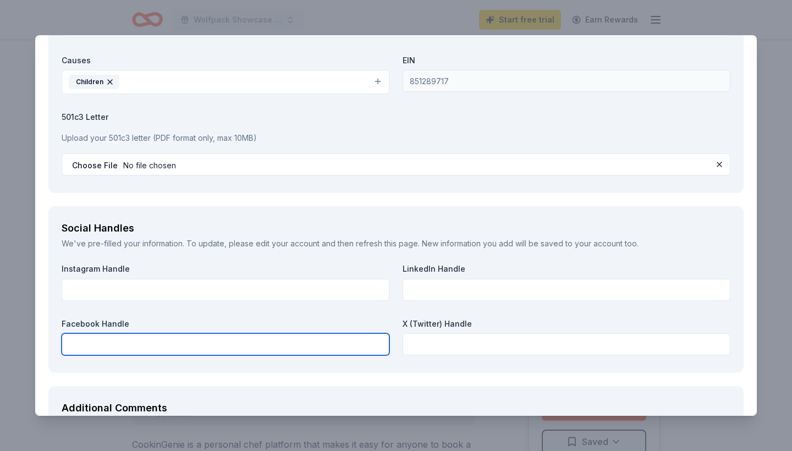
click at [272, 338] on input "text" at bounding box center [226, 344] width 328 height 22
paste input "https://www.facebook.com/fhwolfpack"
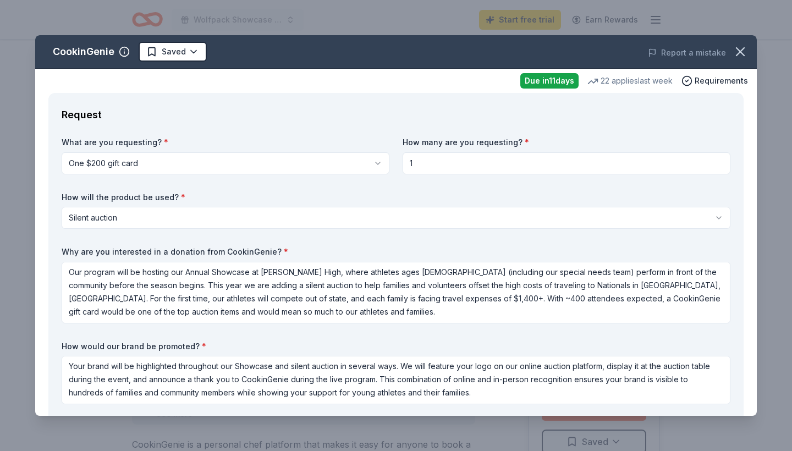
scroll to position [0, 0]
type input "https://www.facebook.com/fhwolfpack"
click at [292, 180] on div "What are you requesting? * One $200 gift card One $200 gift card How many are y…" at bounding box center [396, 273] width 669 height 272
click at [698, 78] on span "Requirements" at bounding box center [721, 80] width 53 height 13
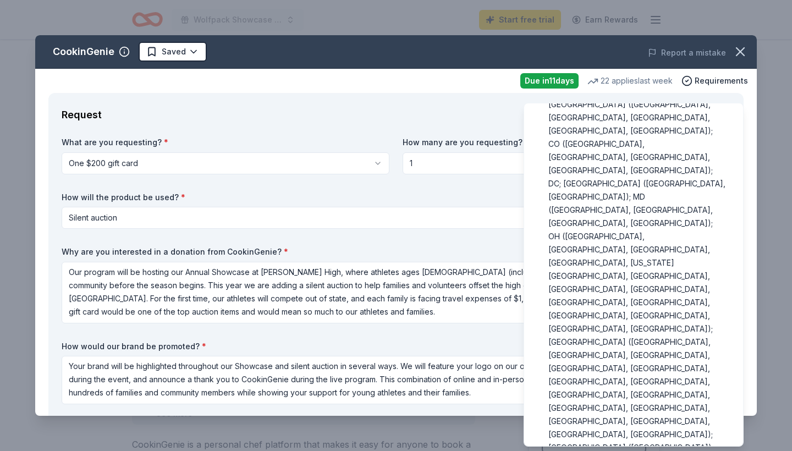
scroll to position [70, 0]
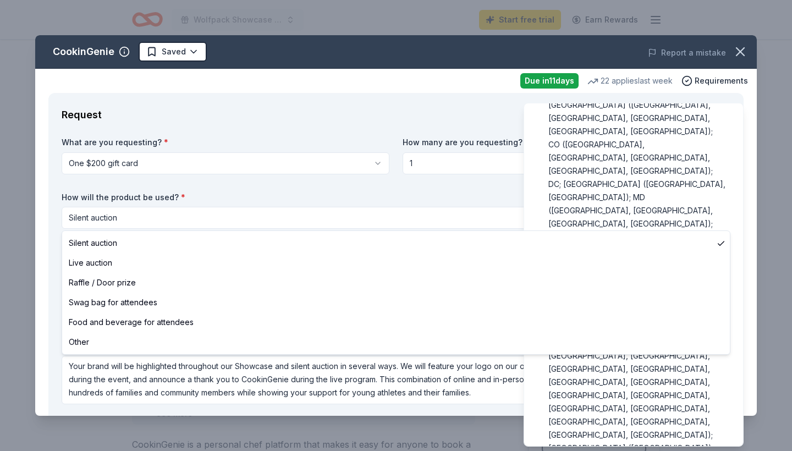
click at [508, 216] on html "Wolfpack Showcase 2025 Start free trial Earn Rewards Due in 11 days Share Cooki…" at bounding box center [396, 225] width 792 height 451
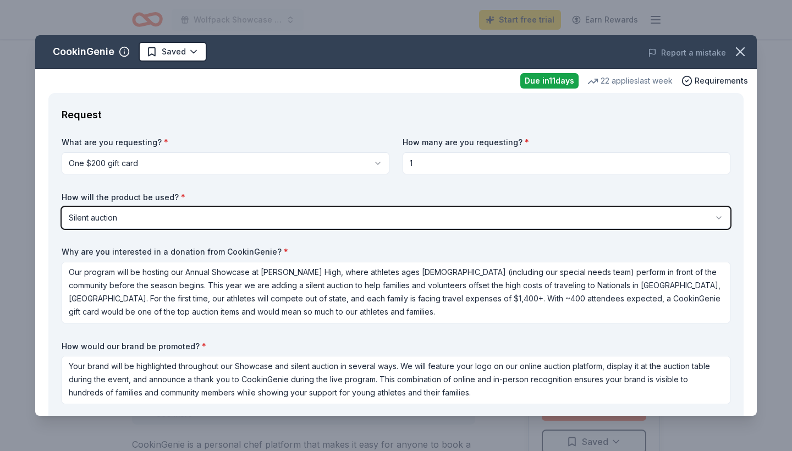
click at [506, 216] on html "Wolfpack Showcase 2025 Start free trial Earn Rewards Due in 11 days Share Cooki…" at bounding box center [396, 225] width 792 height 451
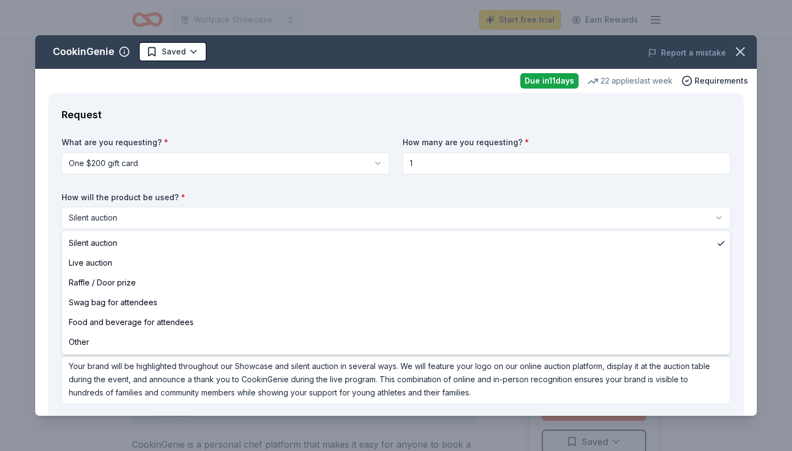
click at [431, 214] on html "Wolfpack Showcase 2025 Start free trial Earn Rewards Due in 11 days Share Cooki…" at bounding box center [396, 225] width 792 height 451
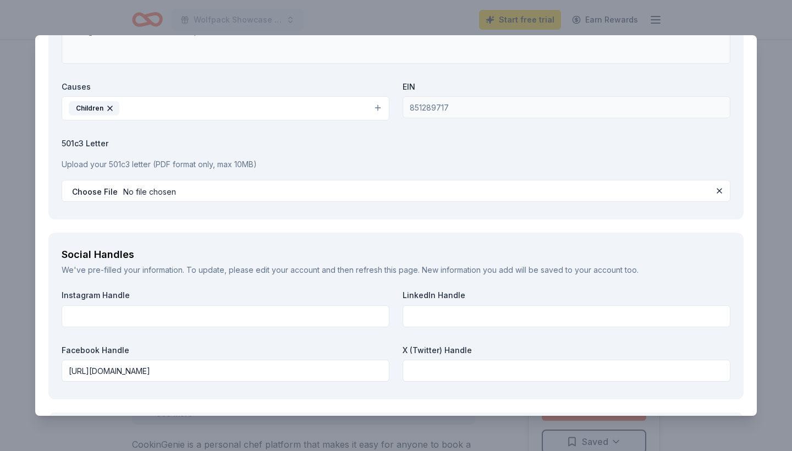
scroll to position [1344, 0]
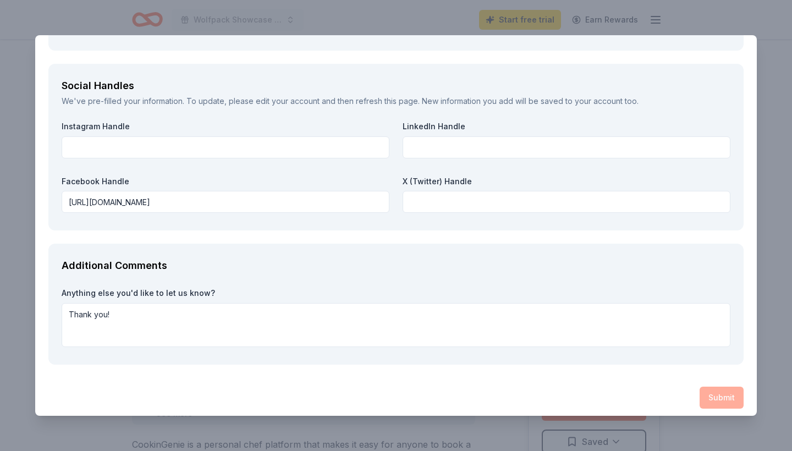
click at [725, 393] on div "Submit" at bounding box center [396, 398] width 696 height 22
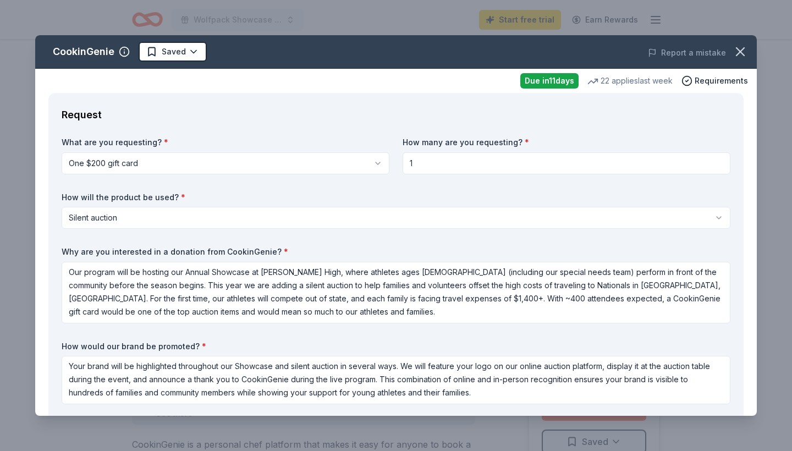
scroll to position [0, 0]
click at [744, 58] on icon "button" at bounding box center [740, 51] width 15 height 15
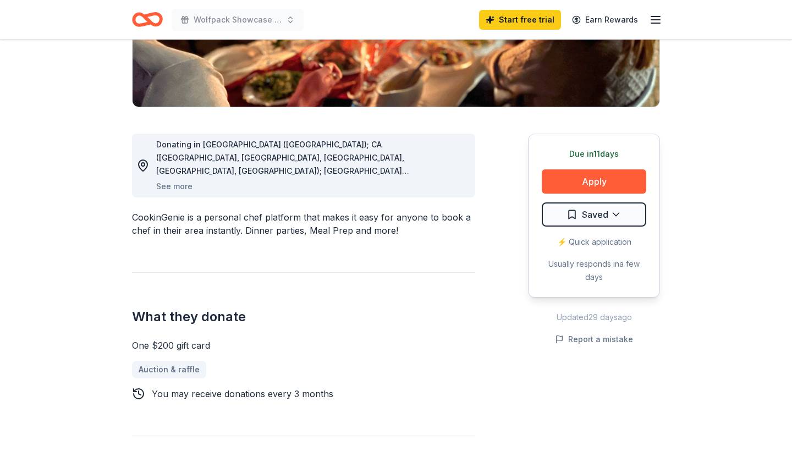
scroll to position [236, 0]
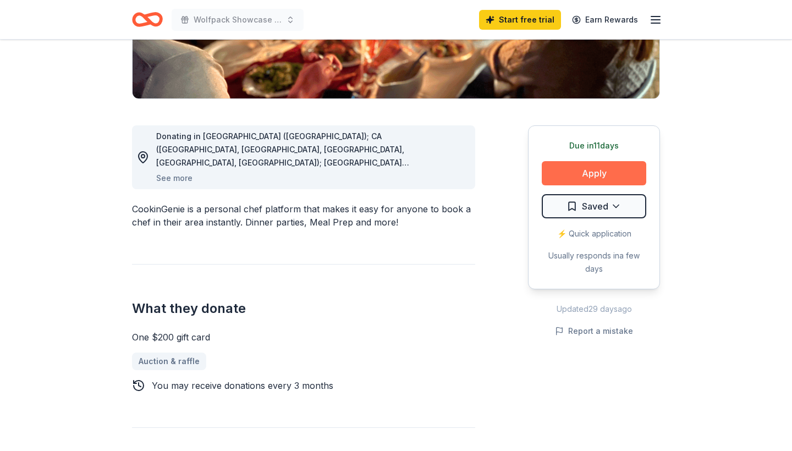
click at [608, 167] on button "Apply" at bounding box center [594, 173] width 105 height 24
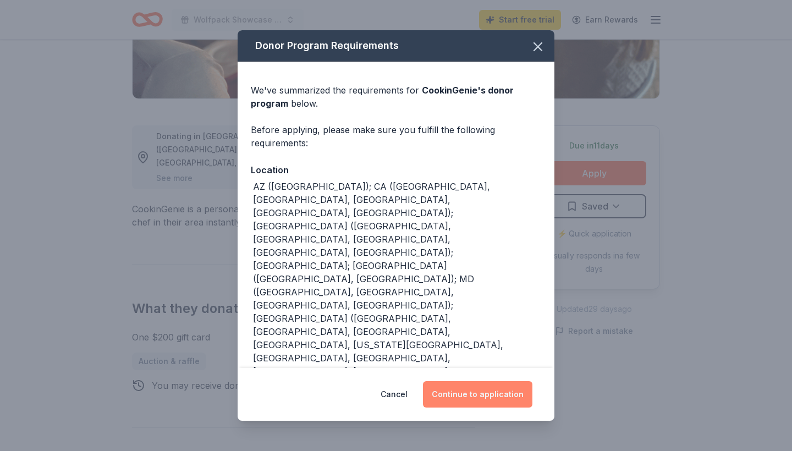
click at [491, 395] on button "Continue to application" at bounding box center [477, 394] width 109 height 26
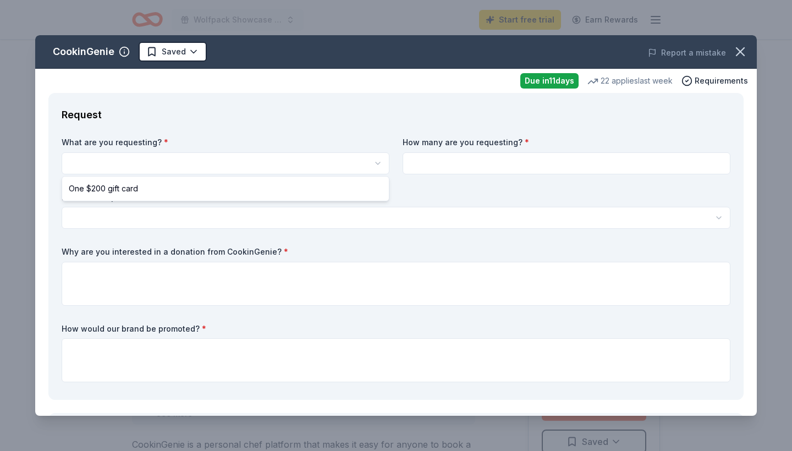
click at [237, 169] on html "Wolfpack Showcase 2025 Start free trial Earn Rewards Due in 11 days Share Cooki…" at bounding box center [396, 225] width 792 height 451
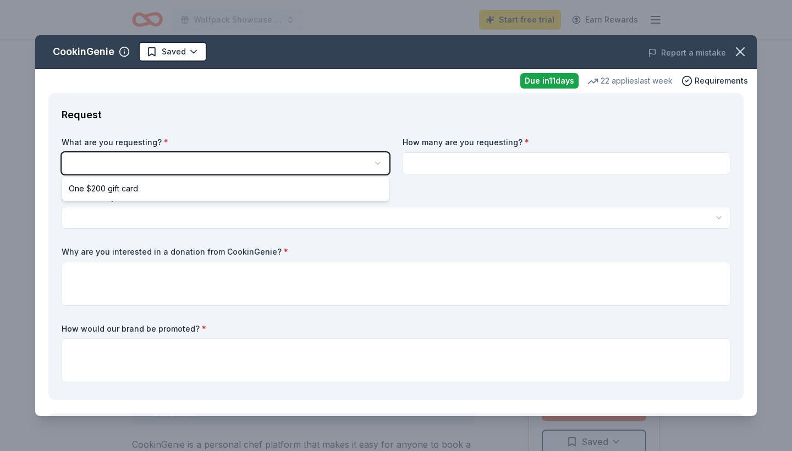
scroll to position [0, 0]
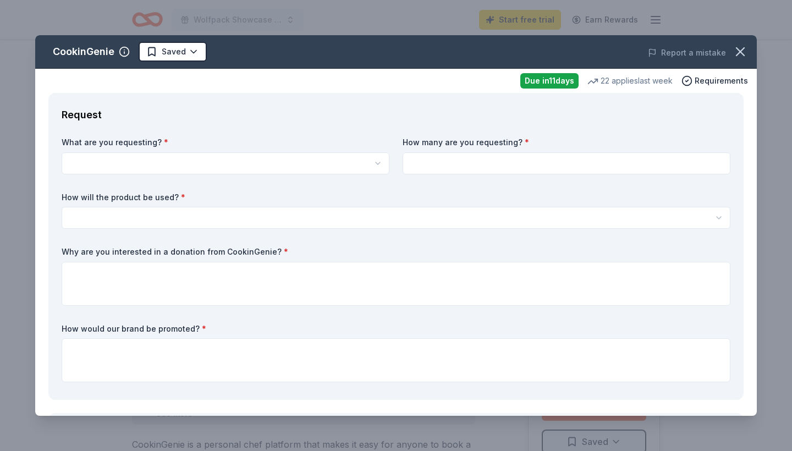
click at [237, 169] on html "Wolfpack Showcase 2025 Start free trial Earn Rewards Due in 11 days Share Cooki…" at bounding box center [396, 225] width 792 height 451
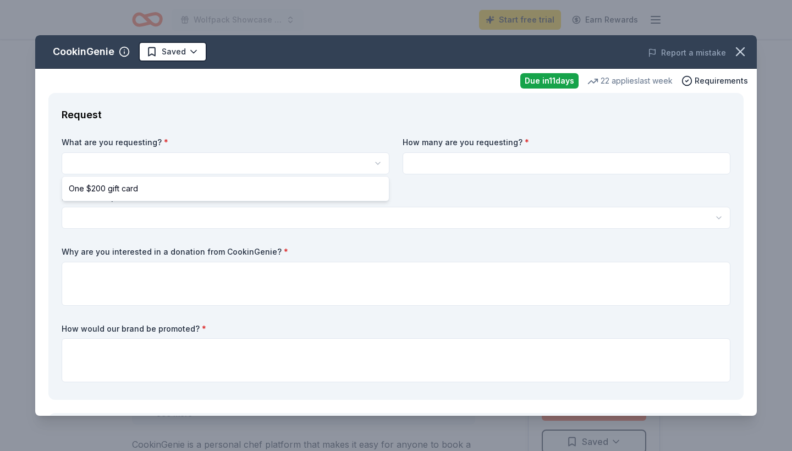
select select "One $200 gift card"
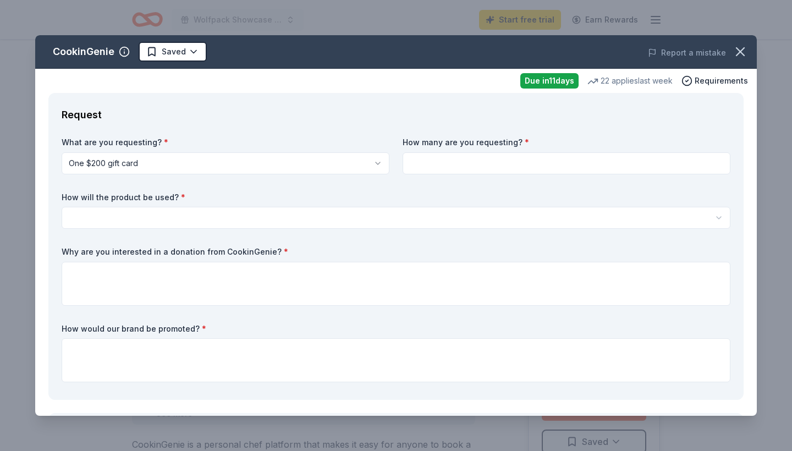
click at [447, 166] on input at bounding box center [567, 163] width 328 height 22
type input "1"
click at [333, 216] on html "Wolfpack Showcase 2025 Start free trial Earn Rewards Due in 11 days Share Cooki…" at bounding box center [396, 225] width 792 height 451
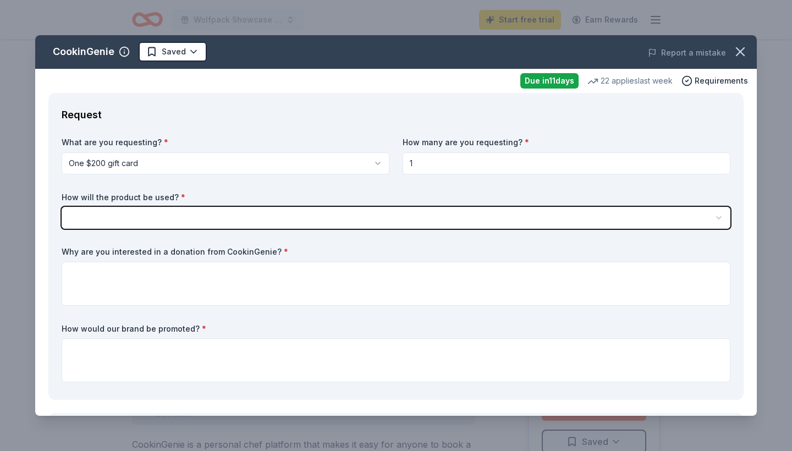
click at [327, 223] on html "Wolfpack Showcase 2025 Start free trial Earn Rewards Due in 11 days Share Cooki…" at bounding box center [396, 225] width 792 height 451
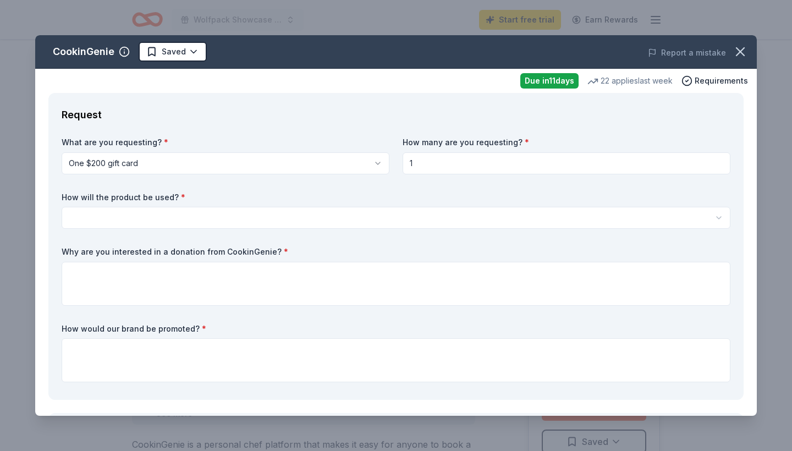
click at [331, 221] on html "Wolfpack Showcase 2025 Start free trial Earn Rewards Due in 11 days Share Cooki…" at bounding box center [396, 225] width 792 height 451
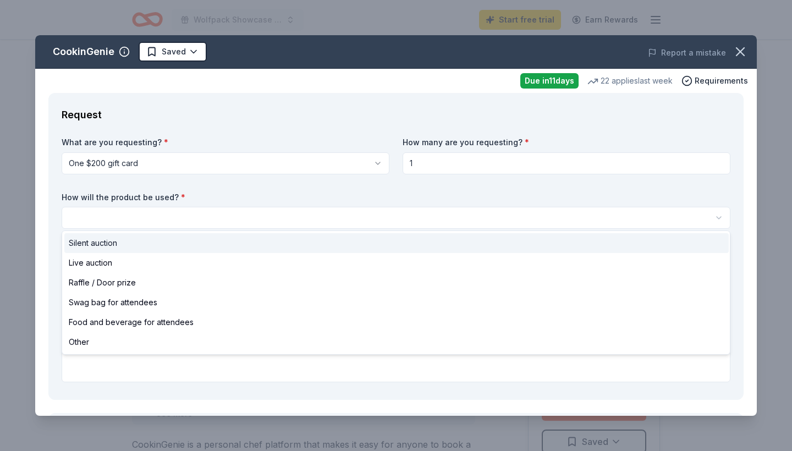
select select "silentAuction"
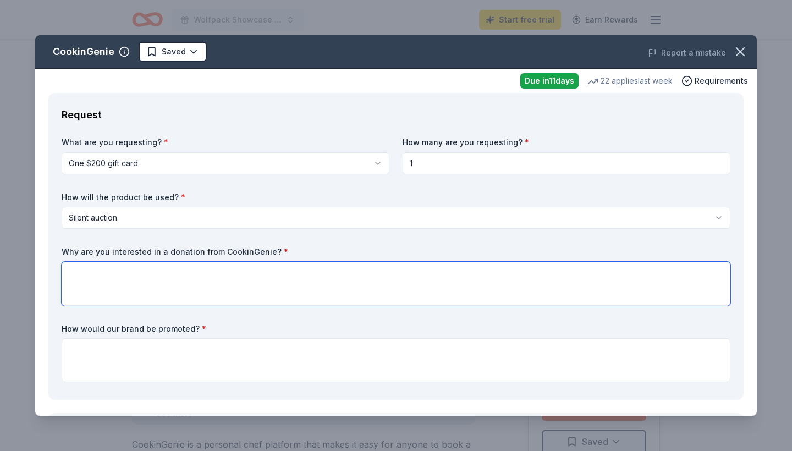
click at [276, 284] on textarea at bounding box center [396, 284] width 669 height 44
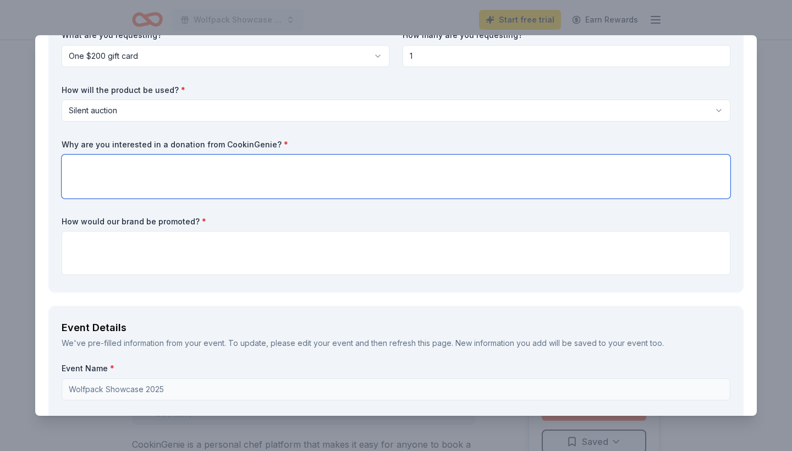
scroll to position [116, 0]
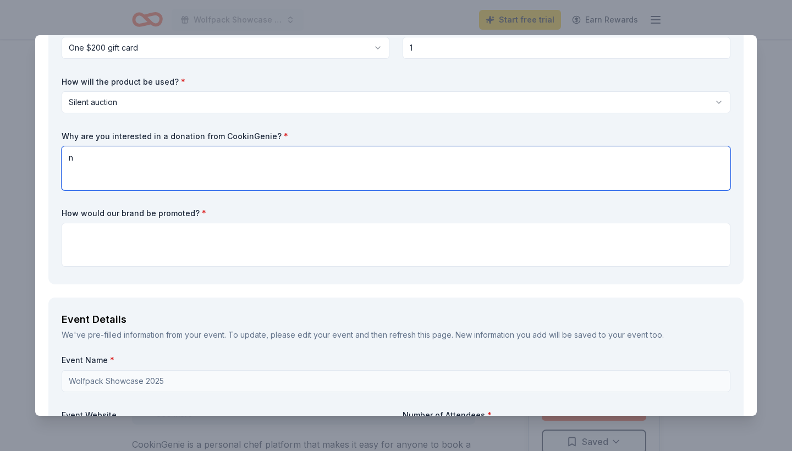
type textarea "n"
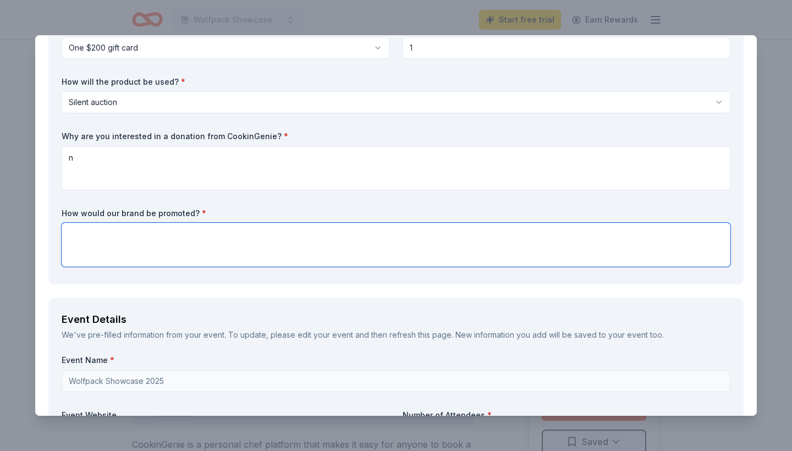
click at [233, 245] on textarea at bounding box center [396, 245] width 669 height 44
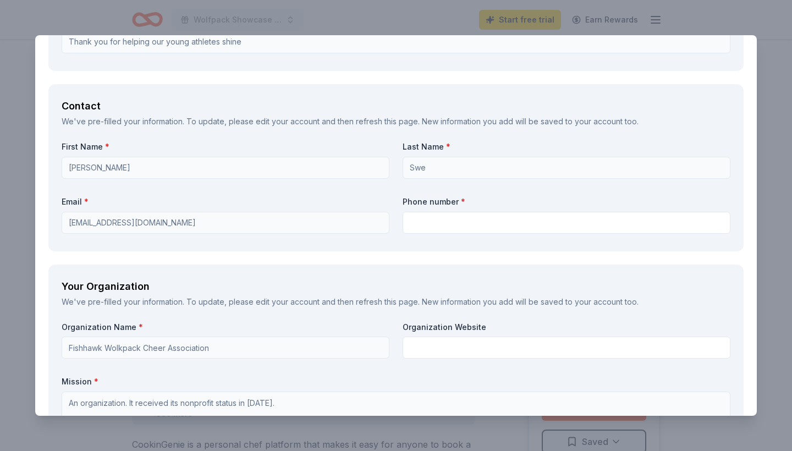
scroll to position [795, 0]
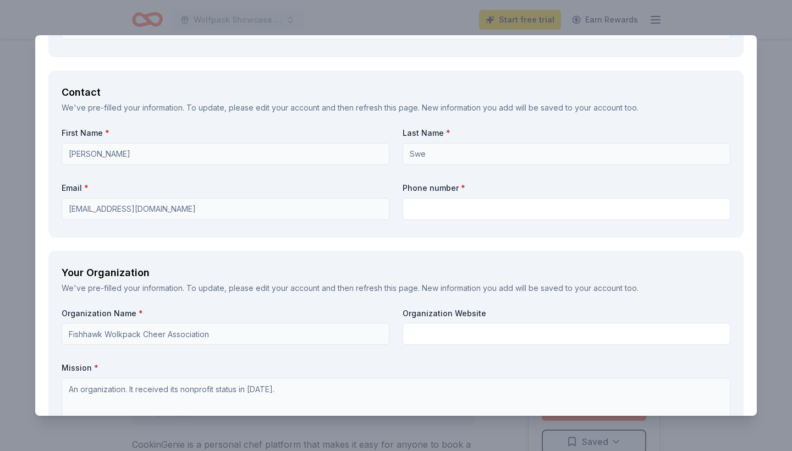
type textarea "n"
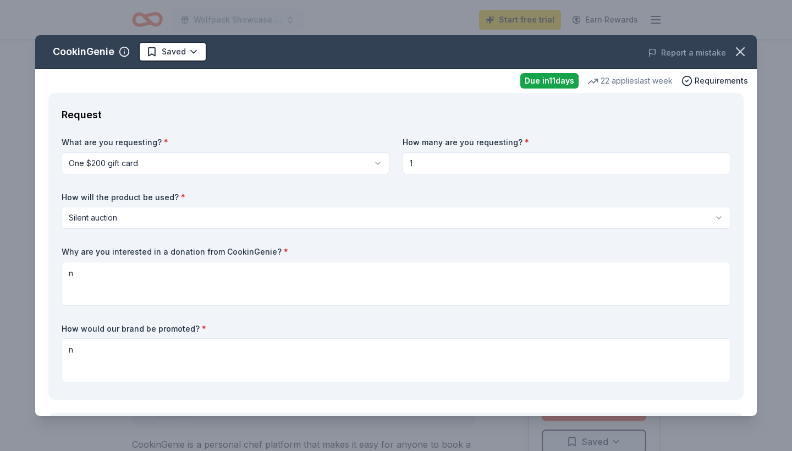
scroll to position [30, 0]
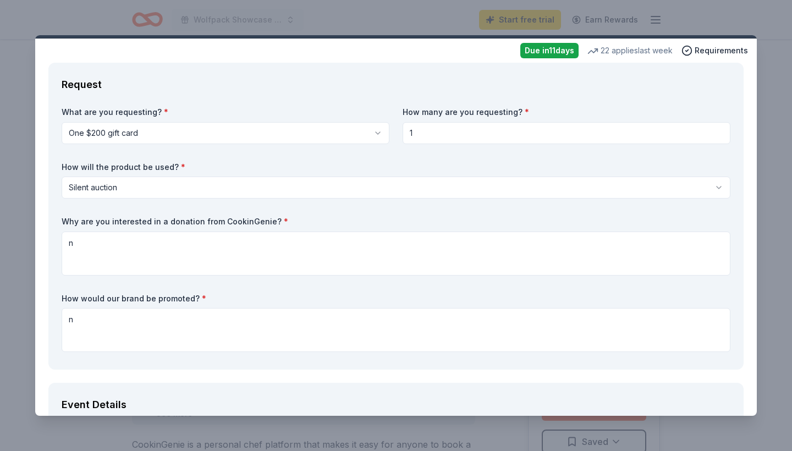
type input "8133333676"
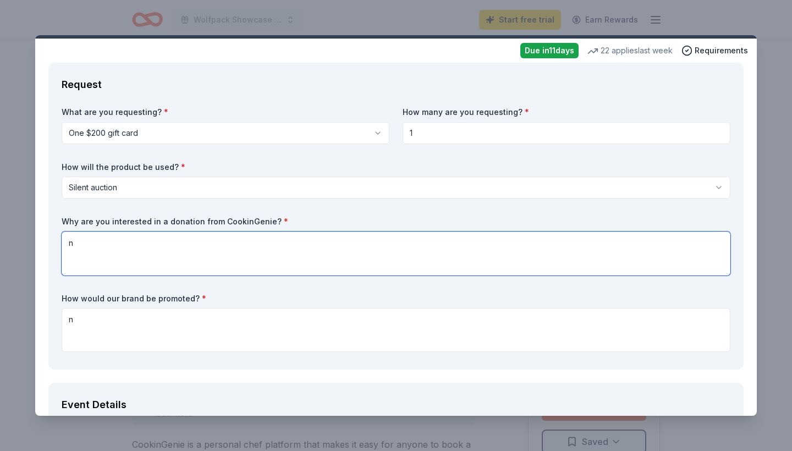
click at [312, 238] on textarea "n" at bounding box center [396, 254] width 669 height 44
click at [311, 241] on textarea "n" at bounding box center [396, 254] width 669 height 44
paste textarea "Our program will be hosting our Annual Showcase at Newsome High, where athletes…"
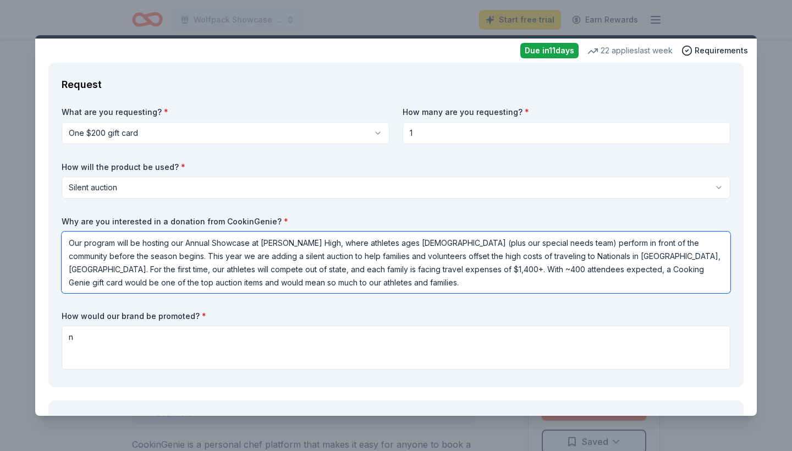
click at [435, 242] on textarea "Our program will be hosting our Annual Showcase at Newsome High, where athletes…" at bounding box center [396, 263] width 669 height 62
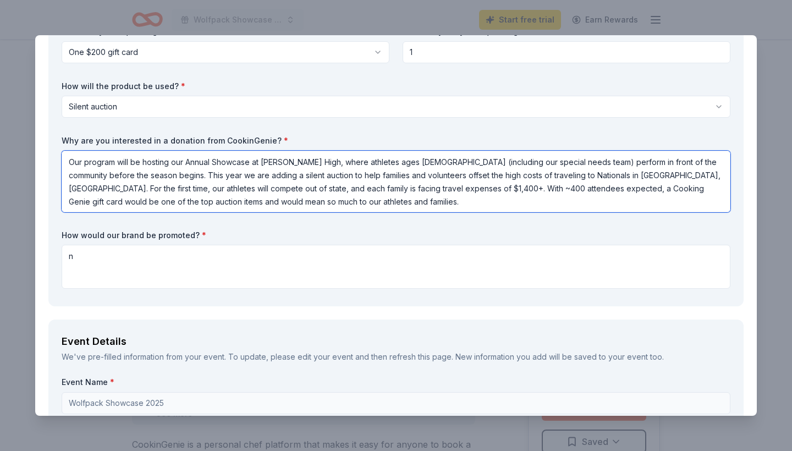
scroll to position [0, 0]
type textarea "Our program will be hosting our Annual Showcase at Newsome High, where athletes…"
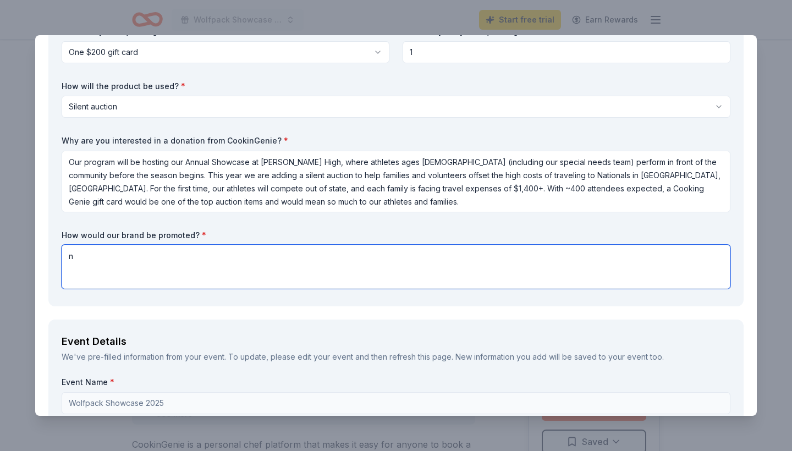
click at [194, 247] on textarea "n" at bounding box center [396, 267] width 669 height 44
paste textarea "Your brand will be highlighted throughout our Showcase and silent auction in se…"
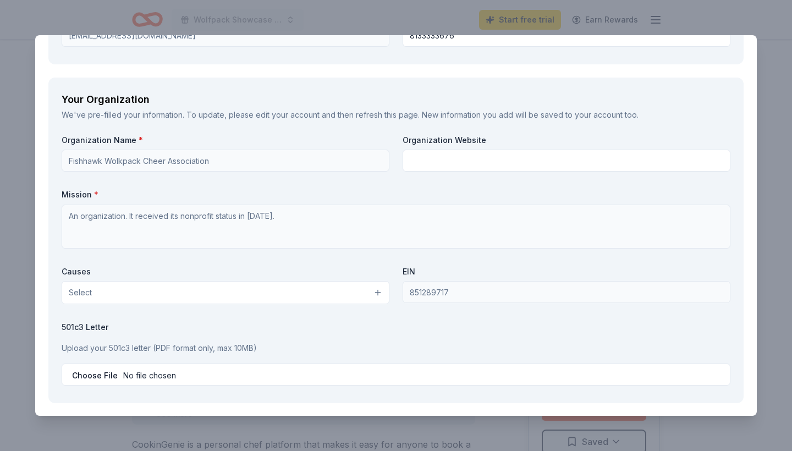
scroll to position [1000, 0]
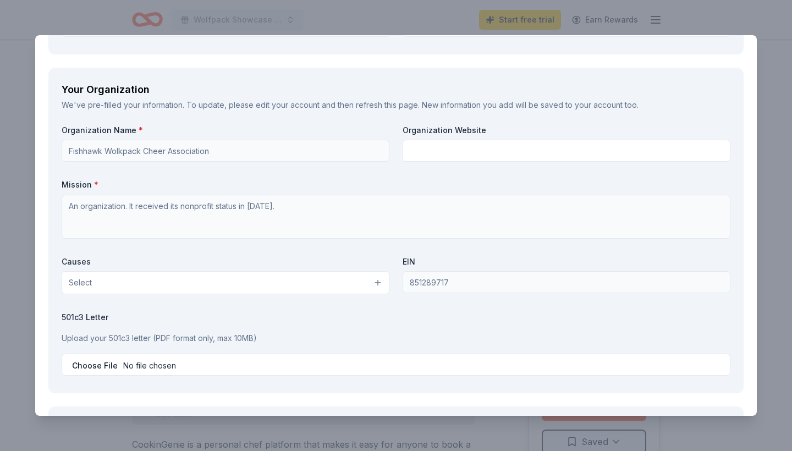
type textarea "Your brand will be highlighted throughout our Showcase and silent auction in se…"
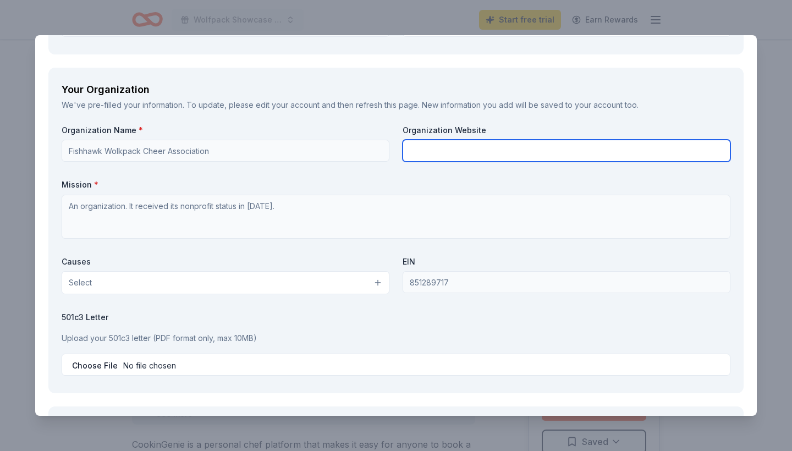
paste input "[URL][DOMAIN_NAME]"
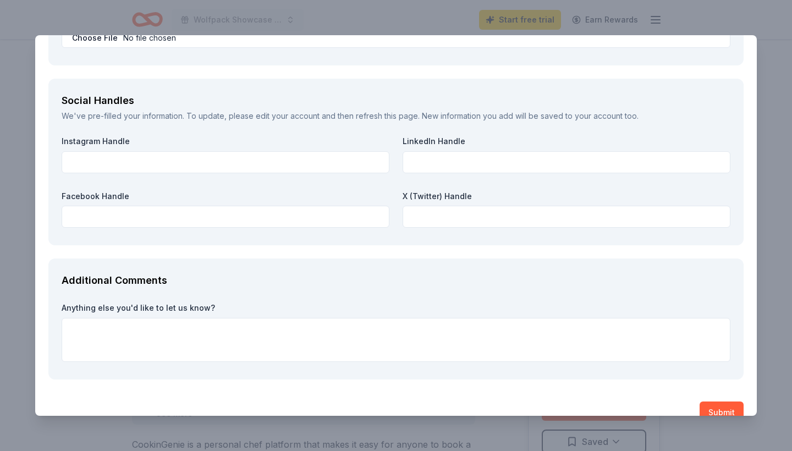
scroll to position [1334, 0]
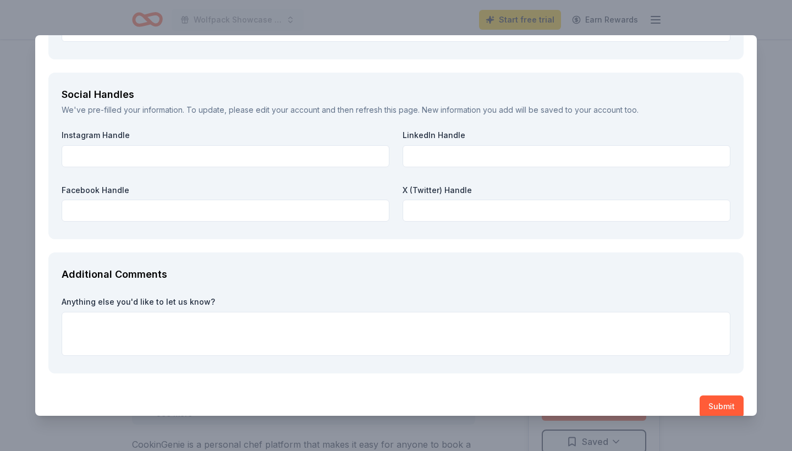
type input "[URL][DOMAIN_NAME]"
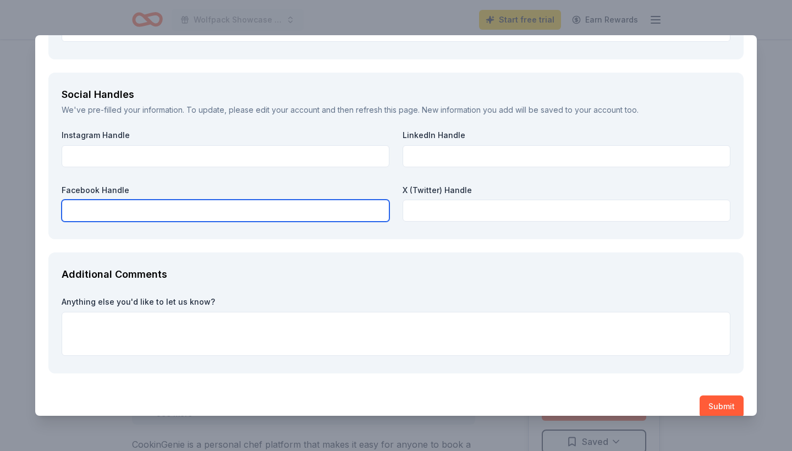
click at [290, 210] on input "text" at bounding box center [226, 211] width 328 height 22
paste input "https://www.facebook.com/fhwolfpack"
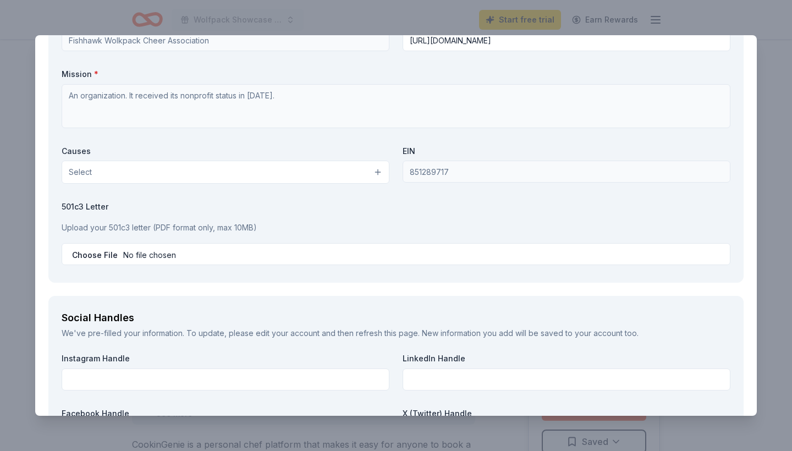
scroll to position [1109, 0]
type input "https://www.facebook.com/fhwolfpack"
click at [93, 239] on div "501c3 Letter Upload your 501c3 letter (PDF format only, max 10MB)" at bounding box center [396, 235] width 669 height 64
click at [92, 256] on input "file" at bounding box center [396, 256] width 669 height 22
type input "C:\fakepath\FWCA tax exempt 2030.pdf"
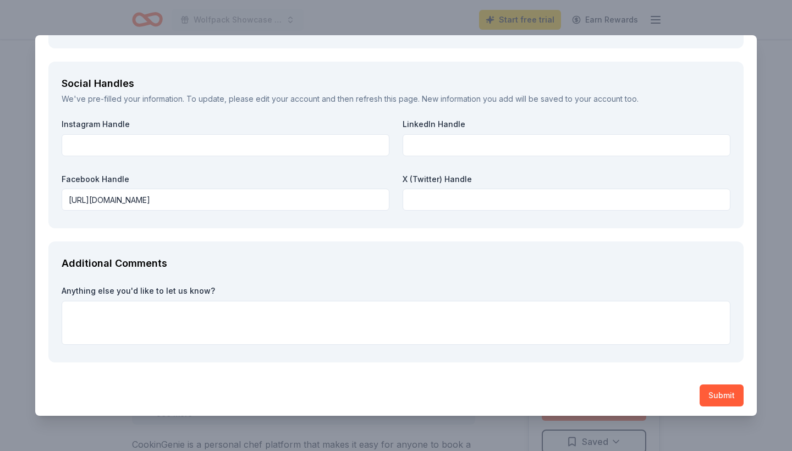
scroll to position [1343, 0]
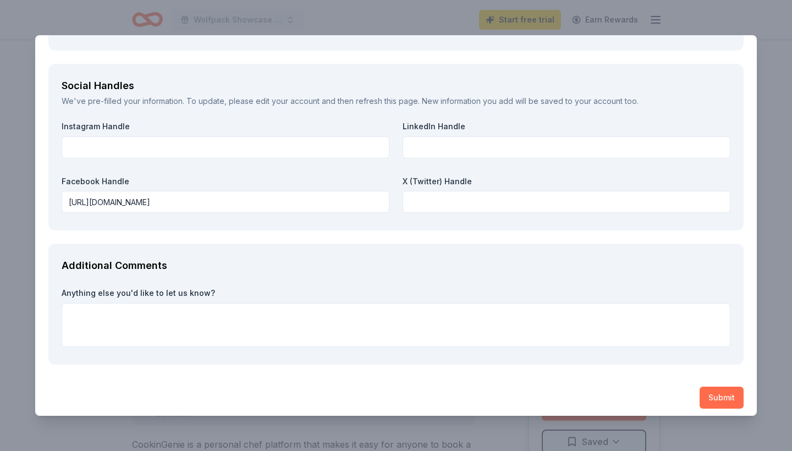
click at [724, 395] on button "Submit" at bounding box center [722, 398] width 44 height 22
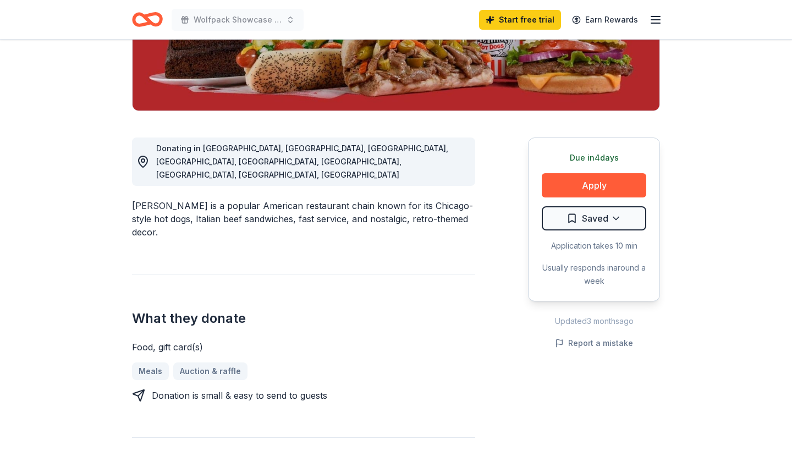
scroll to position [224, 0]
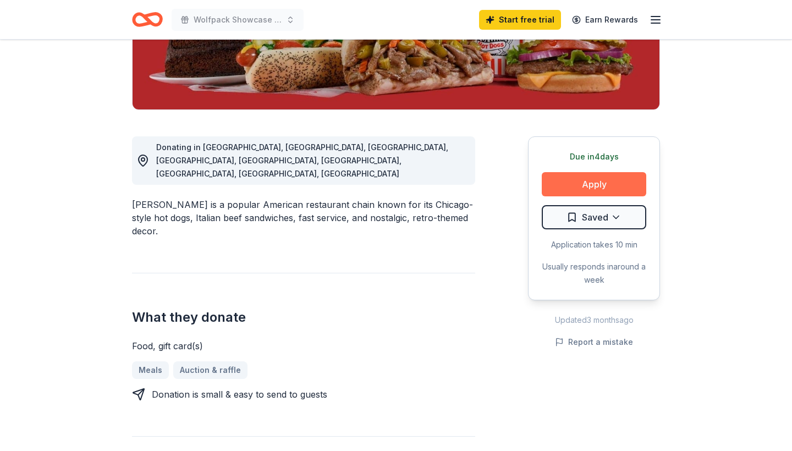
click at [611, 185] on button "Apply" at bounding box center [594, 184] width 105 height 24
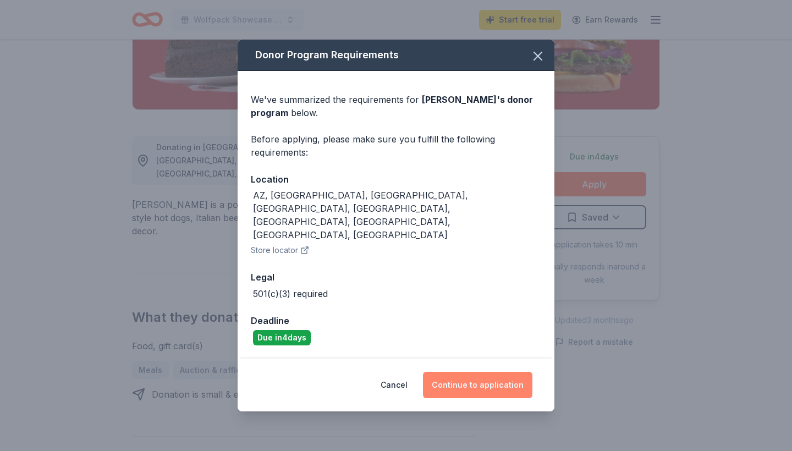
click at [489, 372] on button "Continue to application" at bounding box center [477, 385] width 109 height 26
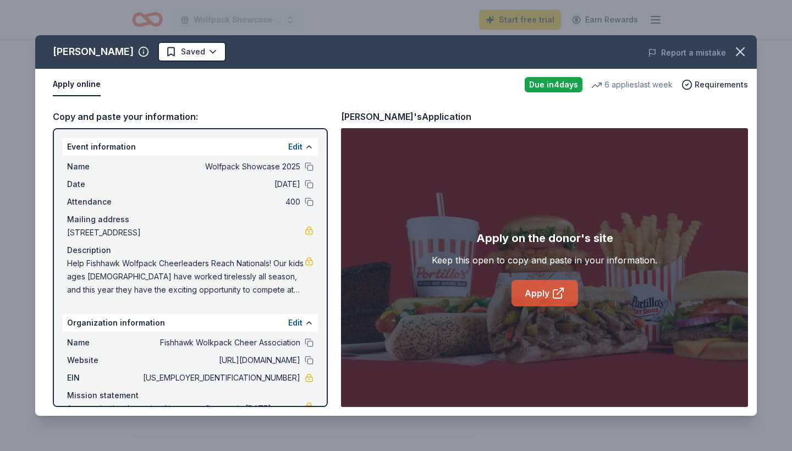
click at [538, 300] on link "Apply" at bounding box center [545, 293] width 67 height 26
click at [752, 53] on button "button" at bounding box center [741, 52] width 24 height 24
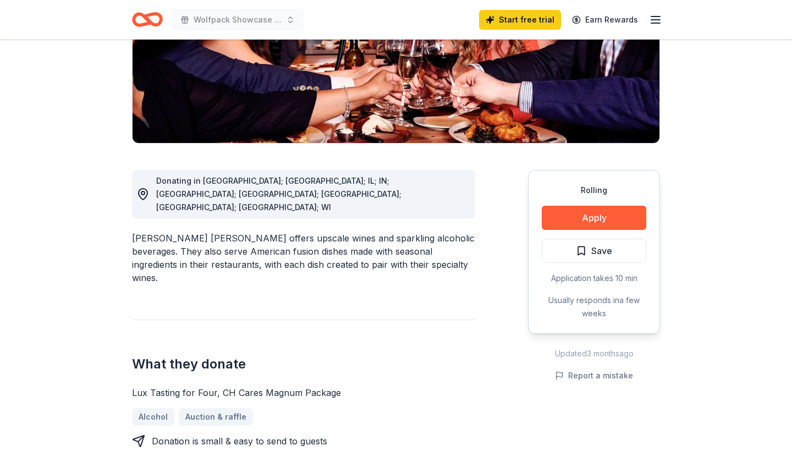
scroll to position [224, 0]
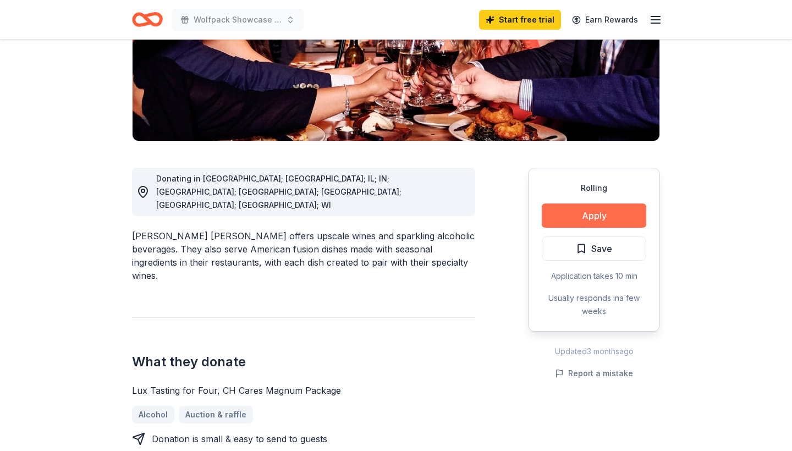
click at [590, 204] on button "Apply" at bounding box center [594, 216] width 105 height 24
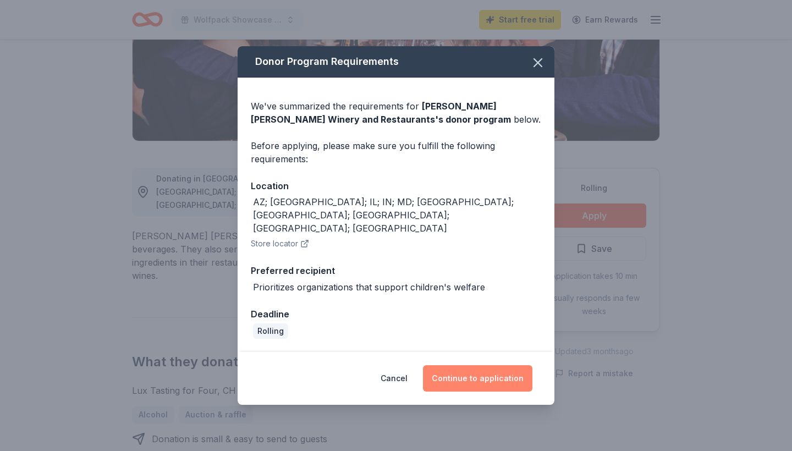
click at [471, 366] on button "Continue to application" at bounding box center [477, 378] width 109 height 26
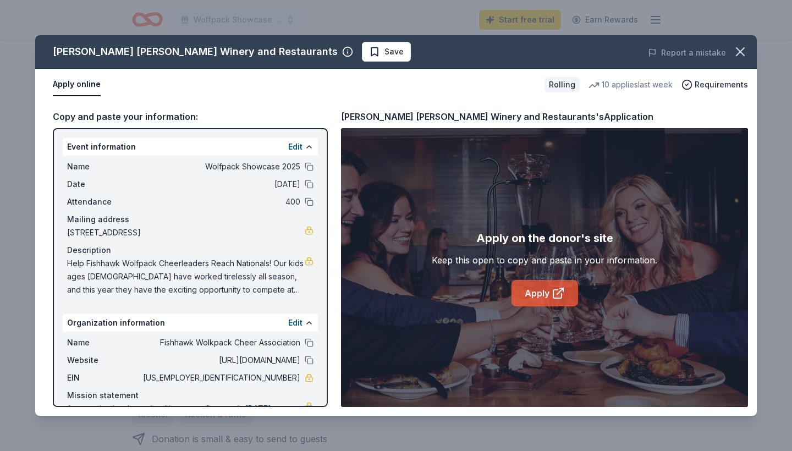
click at [555, 301] on link "Apply" at bounding box center [545, 293] width 67 height 26
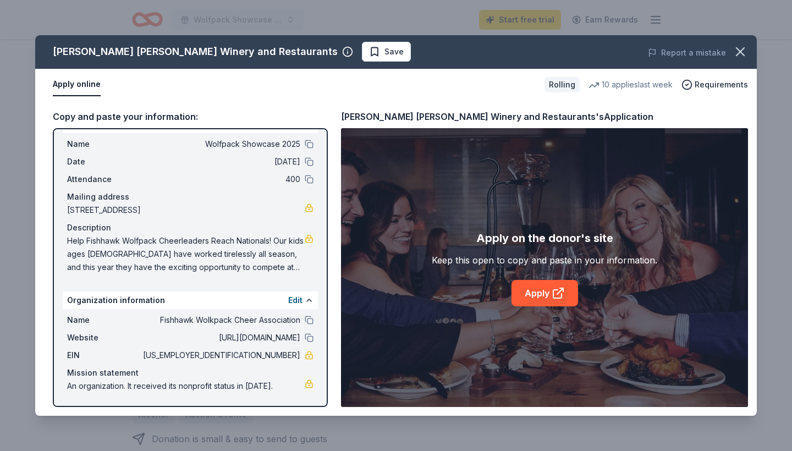
scroll to position [23, 0]
click at [741, 55] on icon "button" at bounding box center [740, 51] width 15 height 15
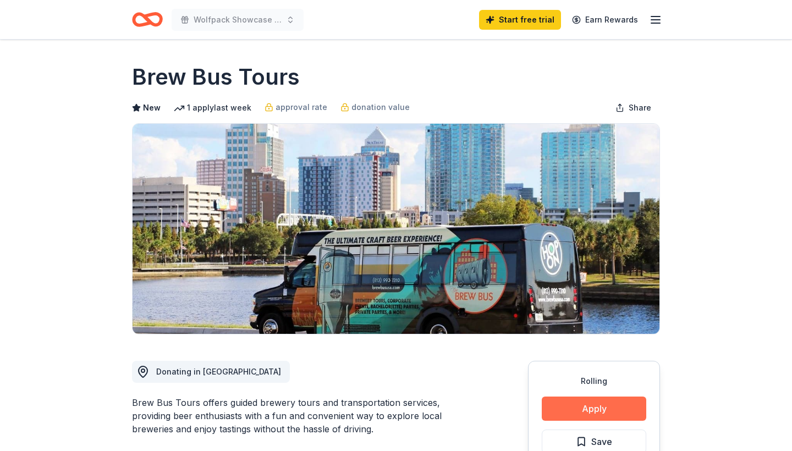
click at [577, 403] on button "Apply" at bounding box center [594, 409] width 105 height 24
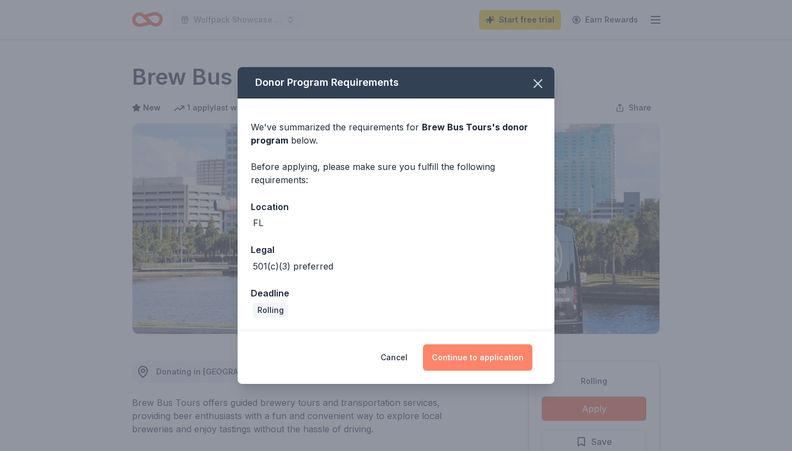
click at [473, 355] on button "Continue to application" at bounding box center [477, 357] width 109 height 26
